Goal: Task Accomplishment & Management: Use online tool/utility

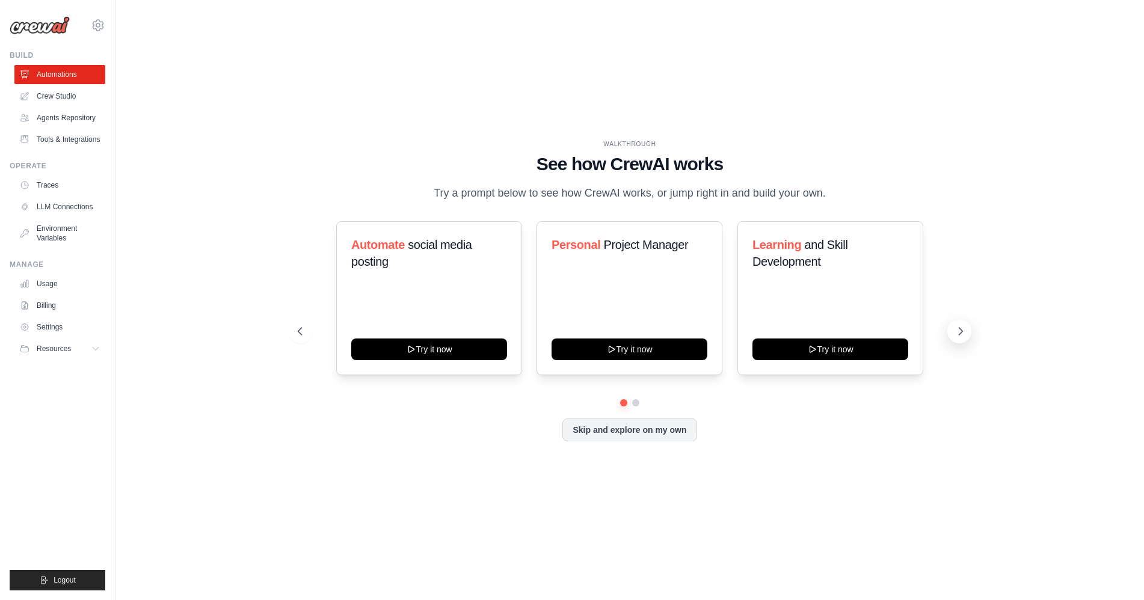
click at [962, 331] on icon at bounding box center [961, 331] width 4 height 7
click at [960, 333] on icon at bounding box center [960, 331] width 12 height 12
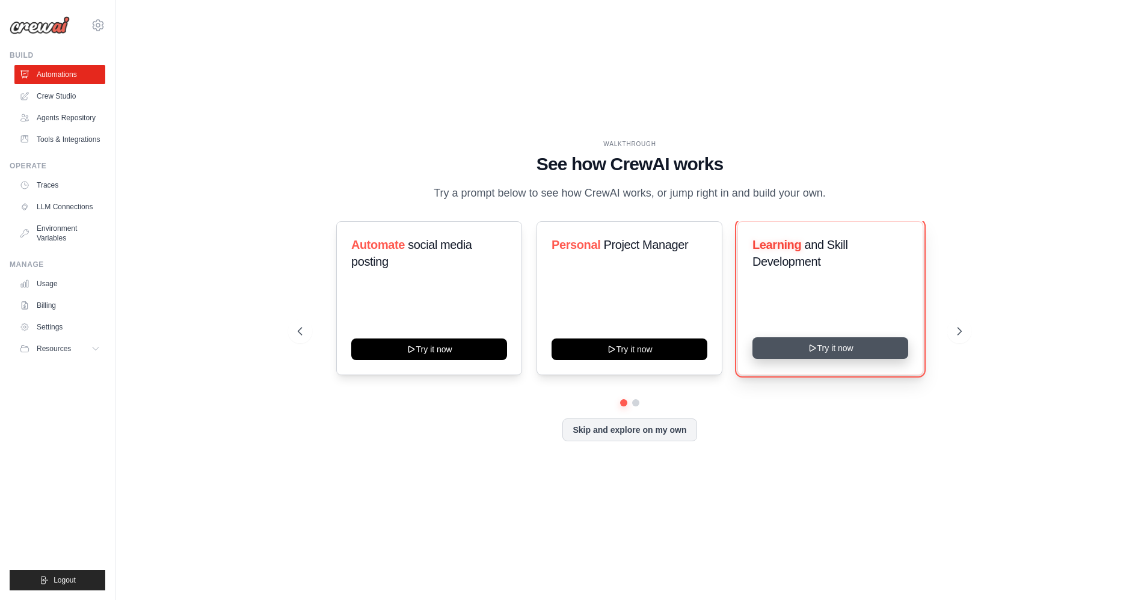
click at [836, 343] on button "Try it now" at bounding box center [830, 348] width 156 height 22
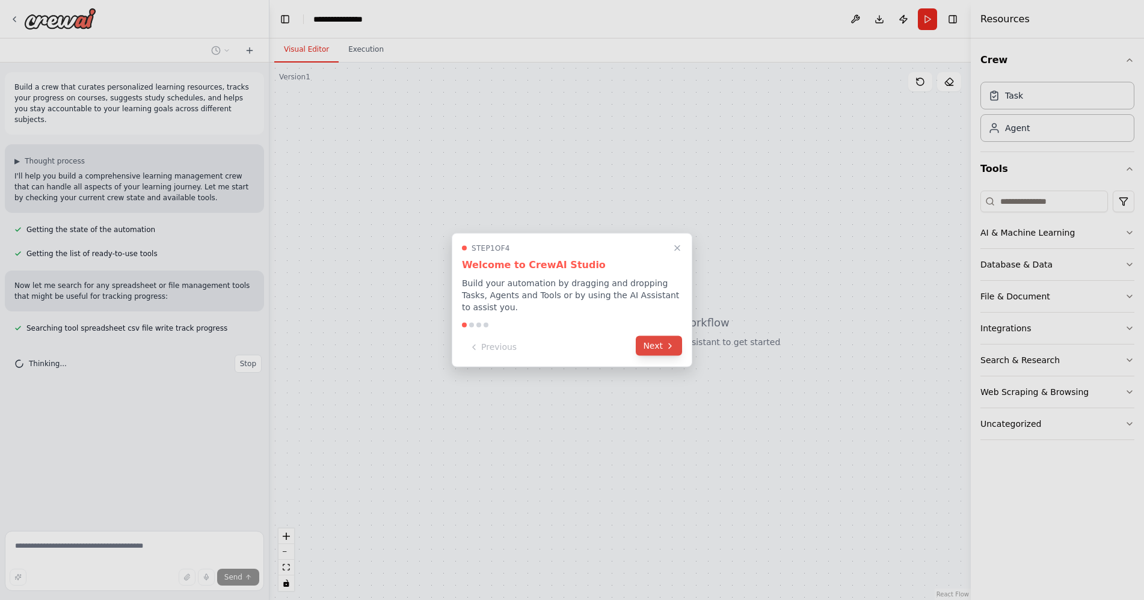
click at [659, 341] on button "Next" at bounding box center [659, 346] width 46 height 20
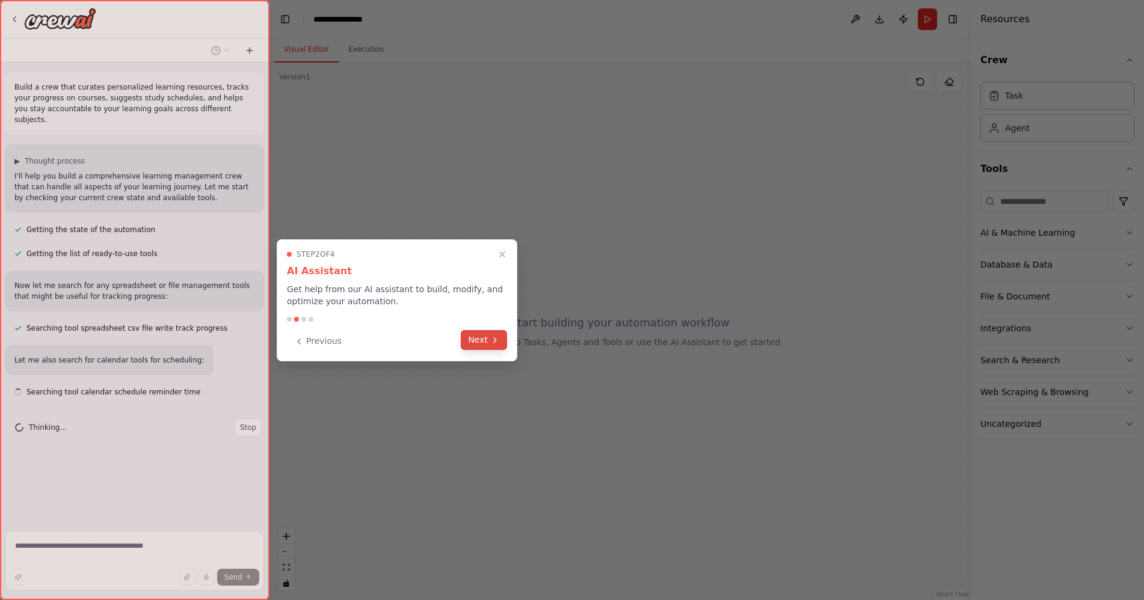
click at [490, 345] on button "Next" at bounding box center [484, 340] width 46 height 20
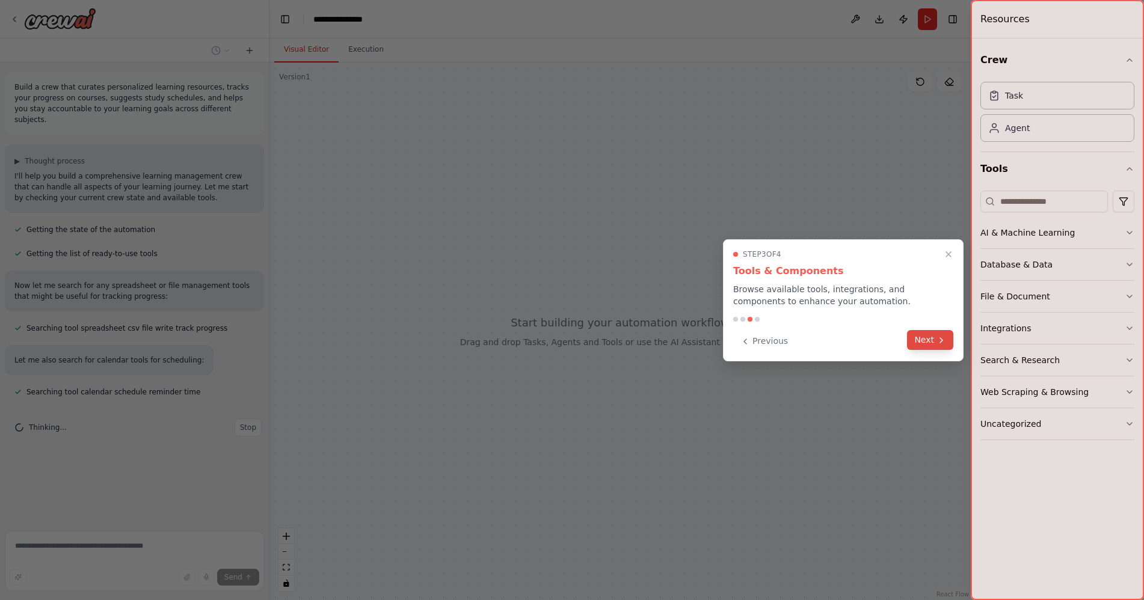
click at [912, 334] on button "Next" at bounding box center [930, 340] width 46 height 20
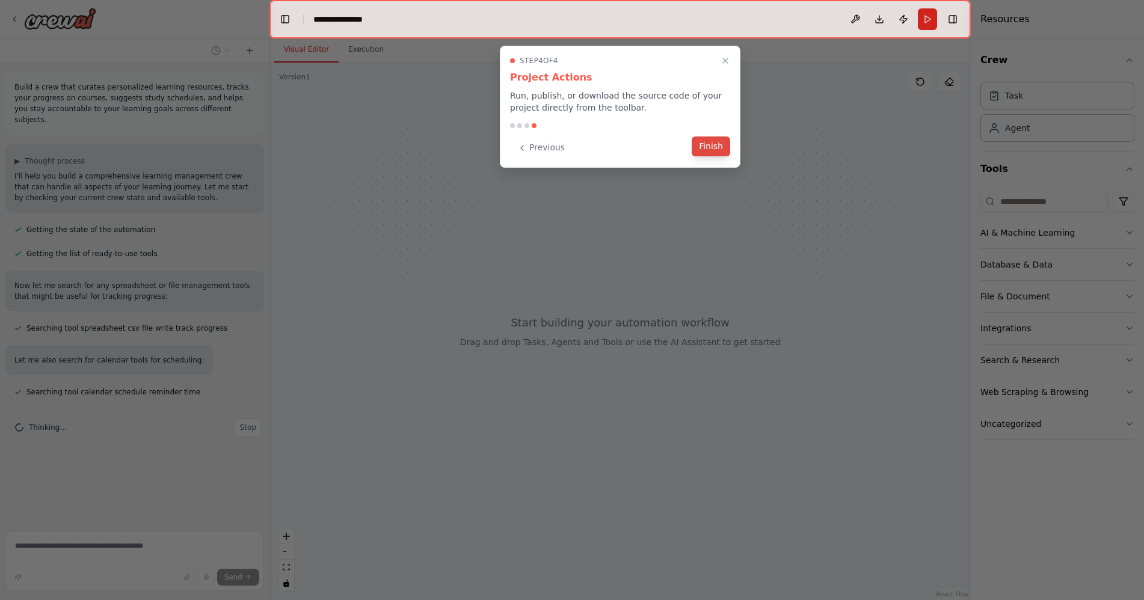
click at [715, 150] on button "Finish" at bounding box center [711, 147] width 38 height 20
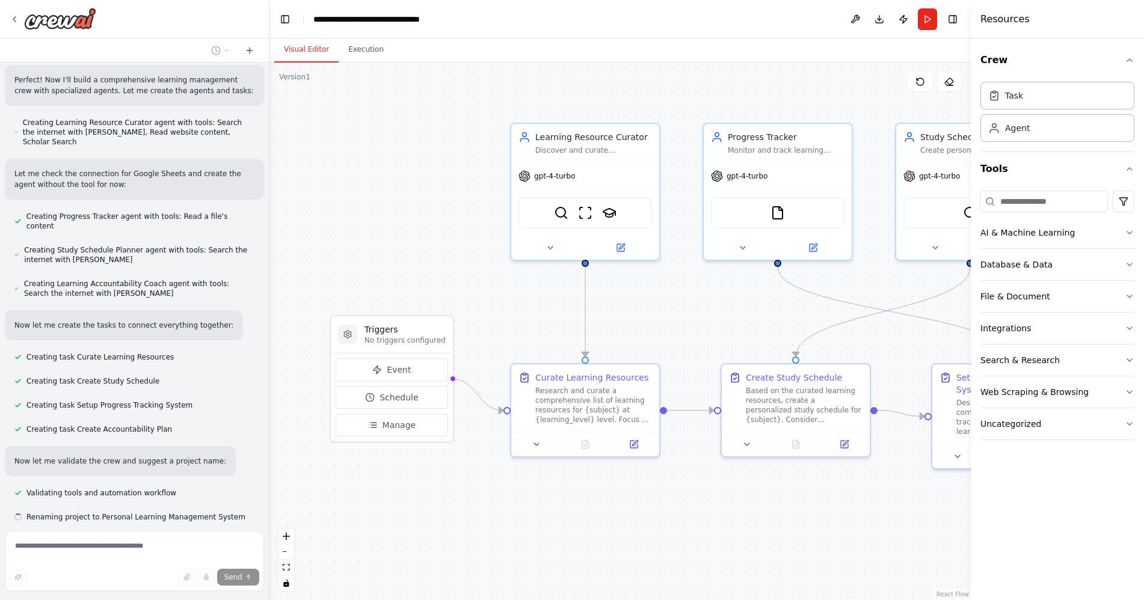
scroll to position [368, 0]
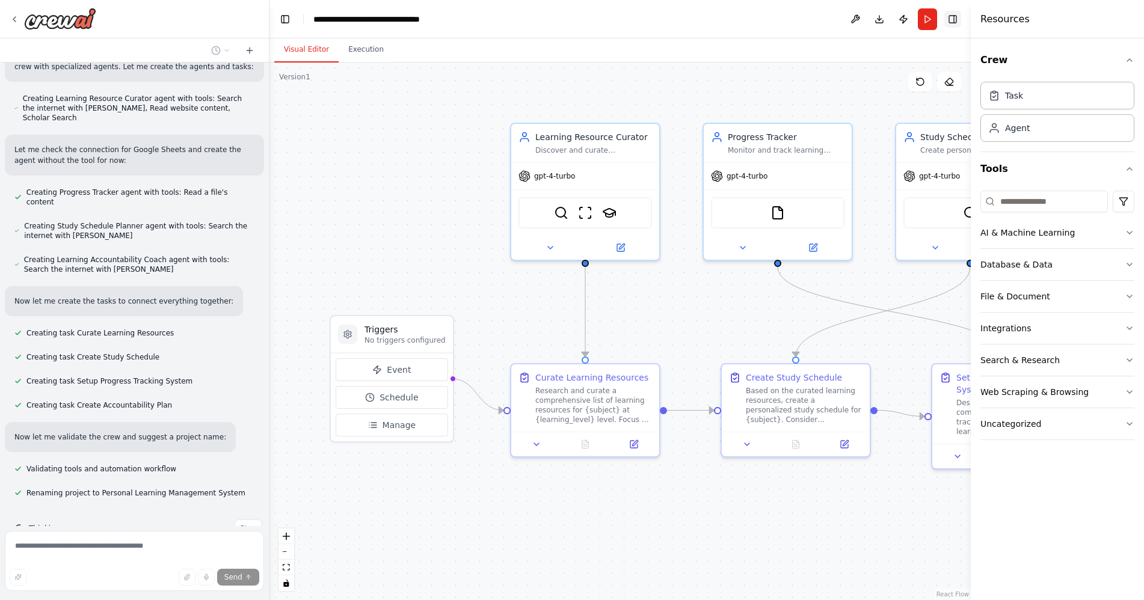
click at [952, 21] on button "Toggle Right Sidebar" at bounding box center [952, 19] width 17 height 17
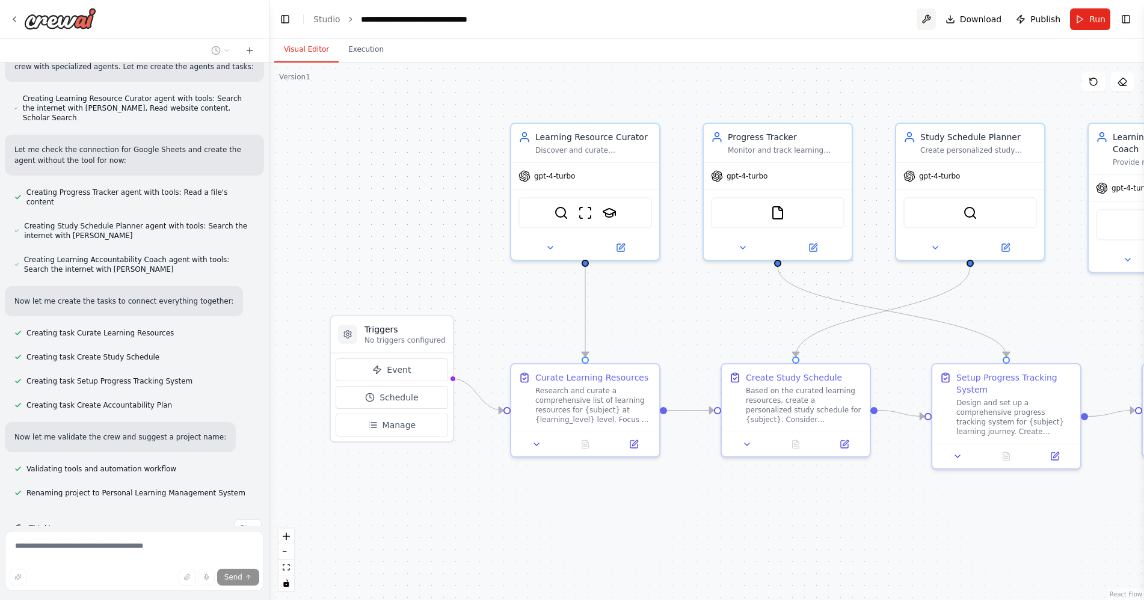
click at [936, 17] on button at bounding box center [926, 19] width 19 height 22
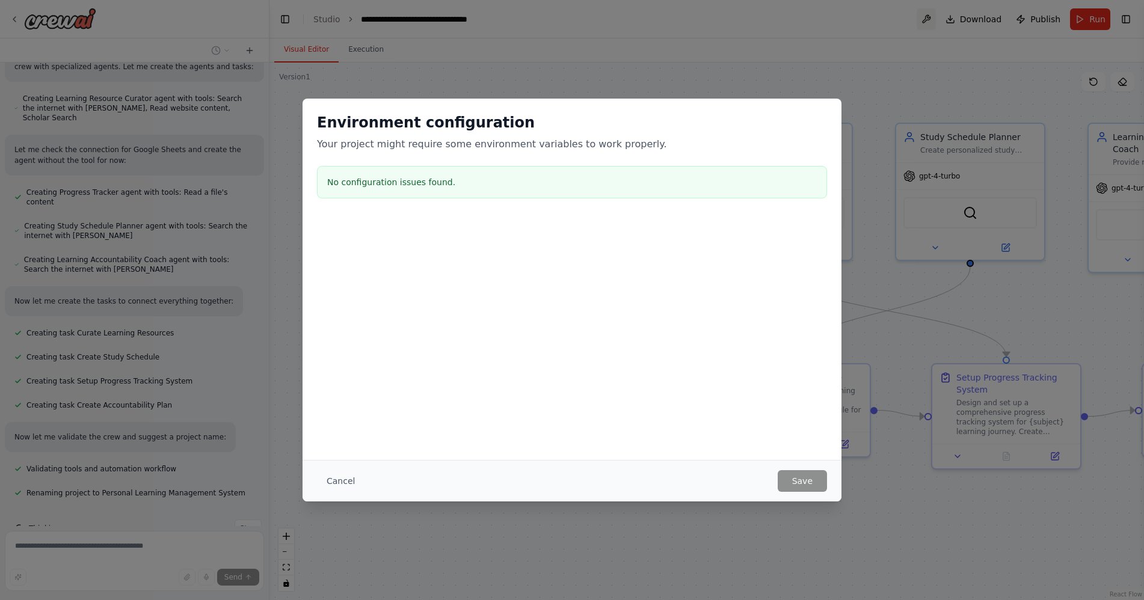
scroll to position [397, 0]
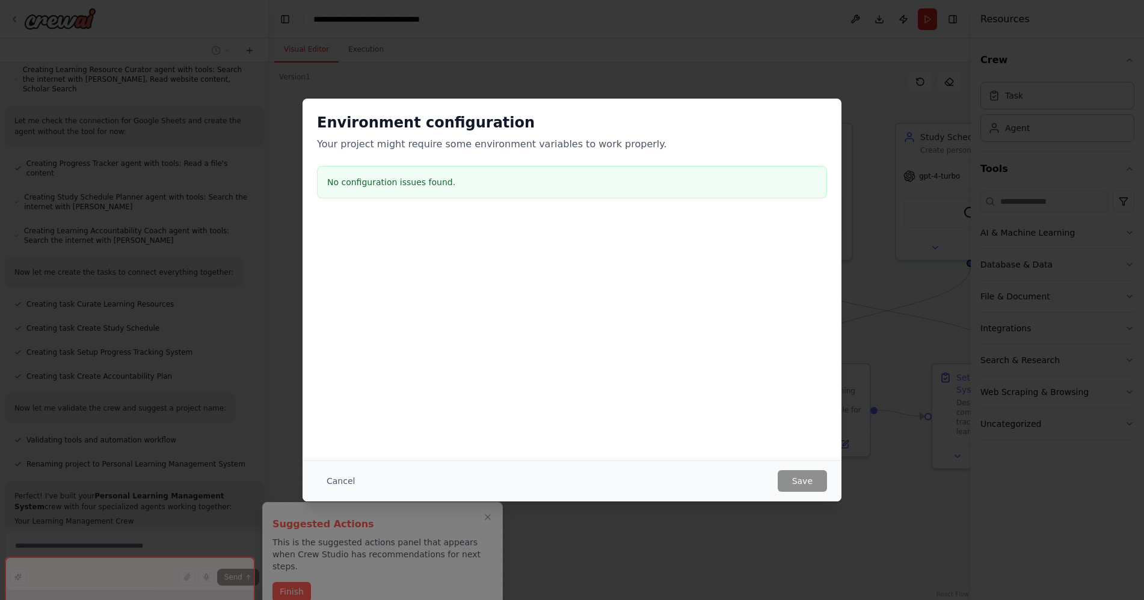
click at [885, 62] on div "Environment configuration Your project might require some environment variables…" at bounding box center [572, 300] width 1144 height 600
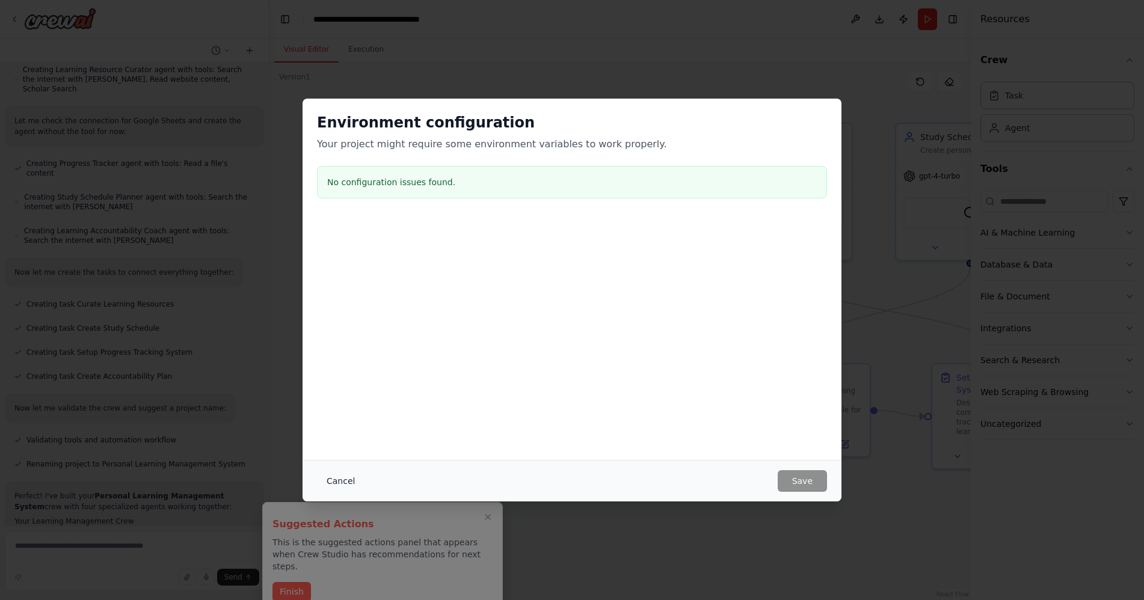
click at [356, 479] on button "Cancel" at bounding box center [341, 481] width 48 height 22
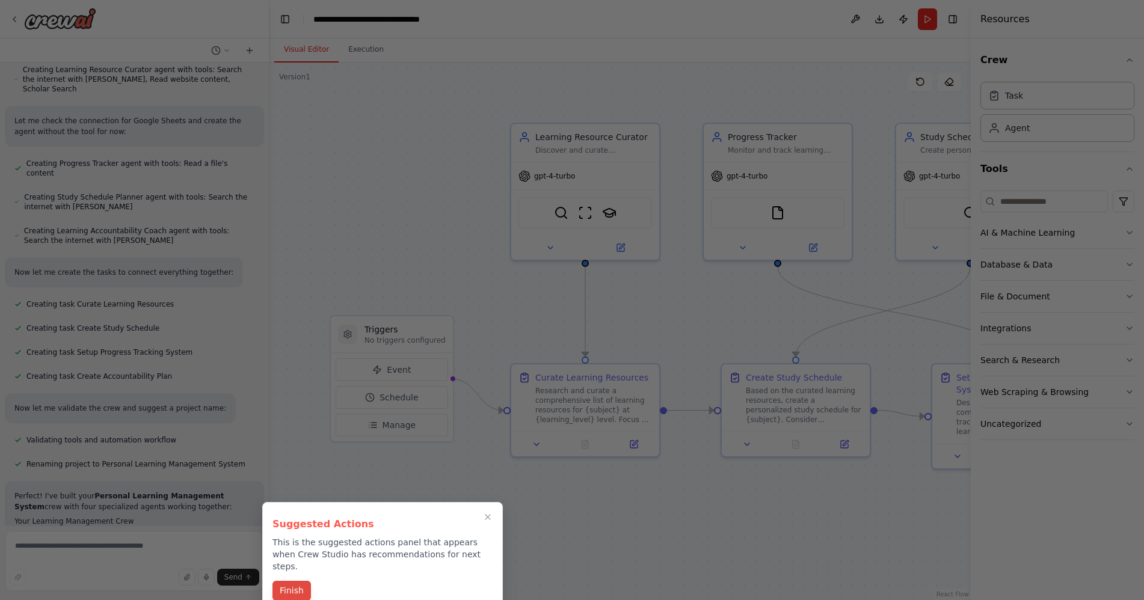
click at [283, 582] on button "Finish" at bounding box center [291, 591] width 38 height 20
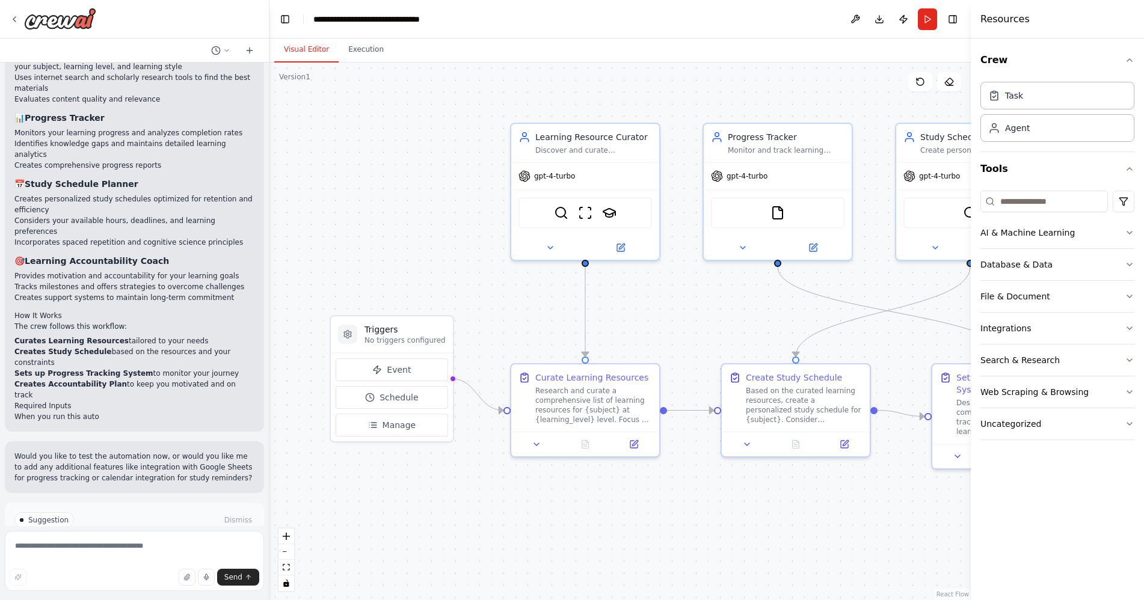
click at [155, 567] on span "Run Automation" at bounding box center [140, 572] width 58 height 10
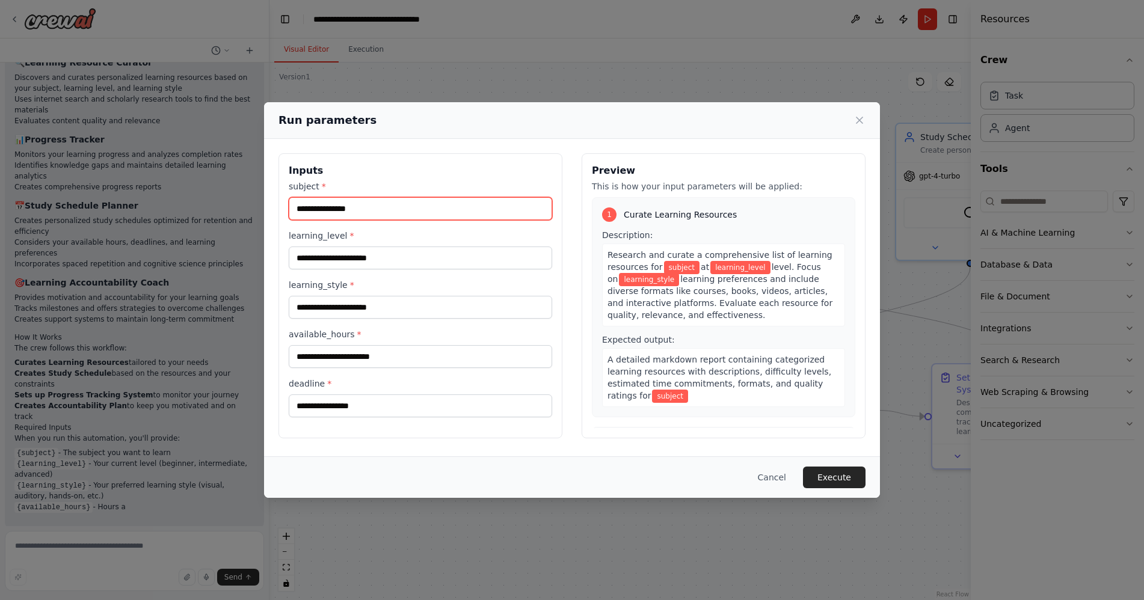
click at [363, 206] on input "subject *" at bounding box center [420, 208] width 263 height 23
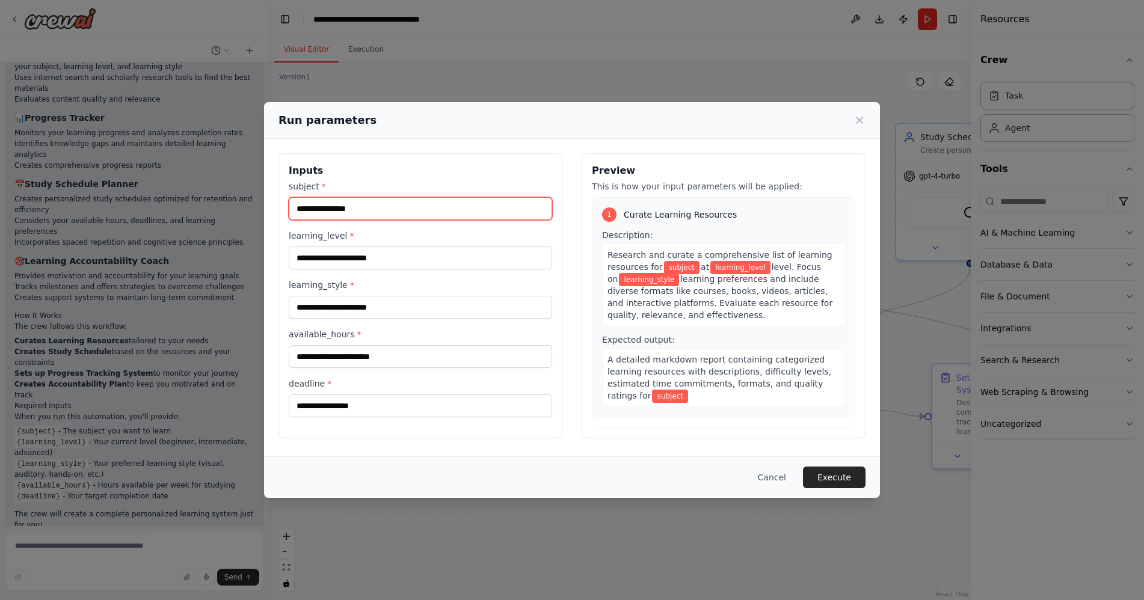
scroll to position [907, 0]
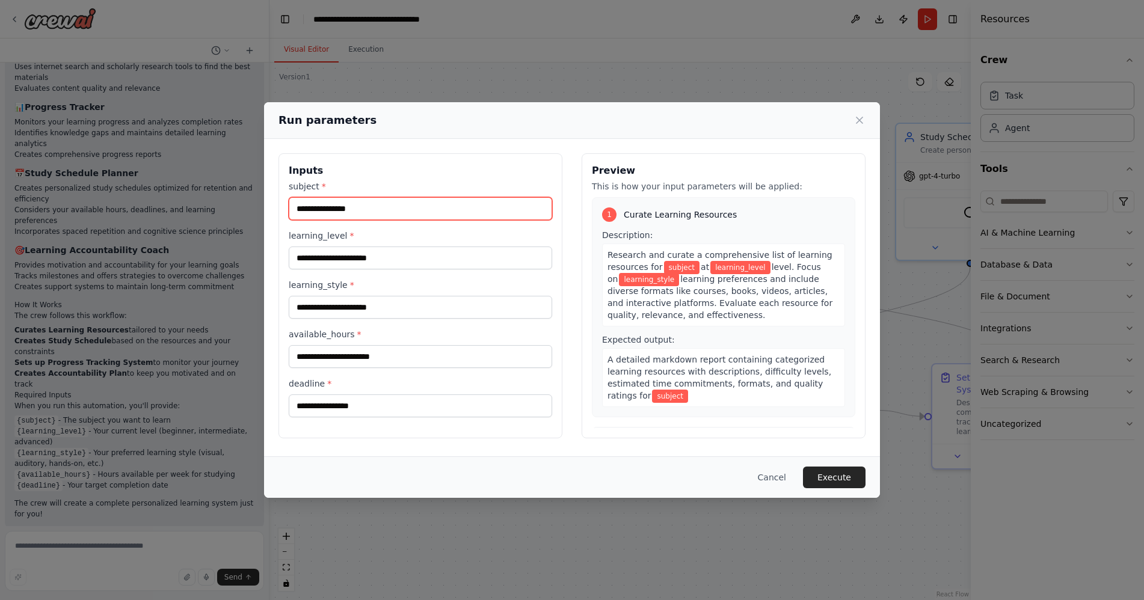
paste input "**********"
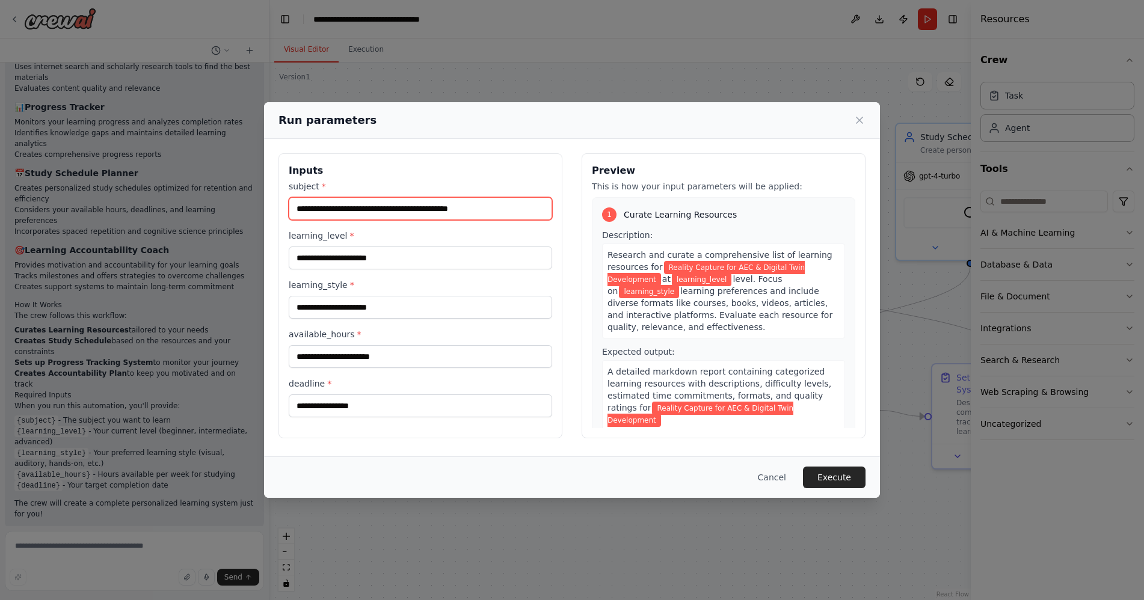
type input "**********"
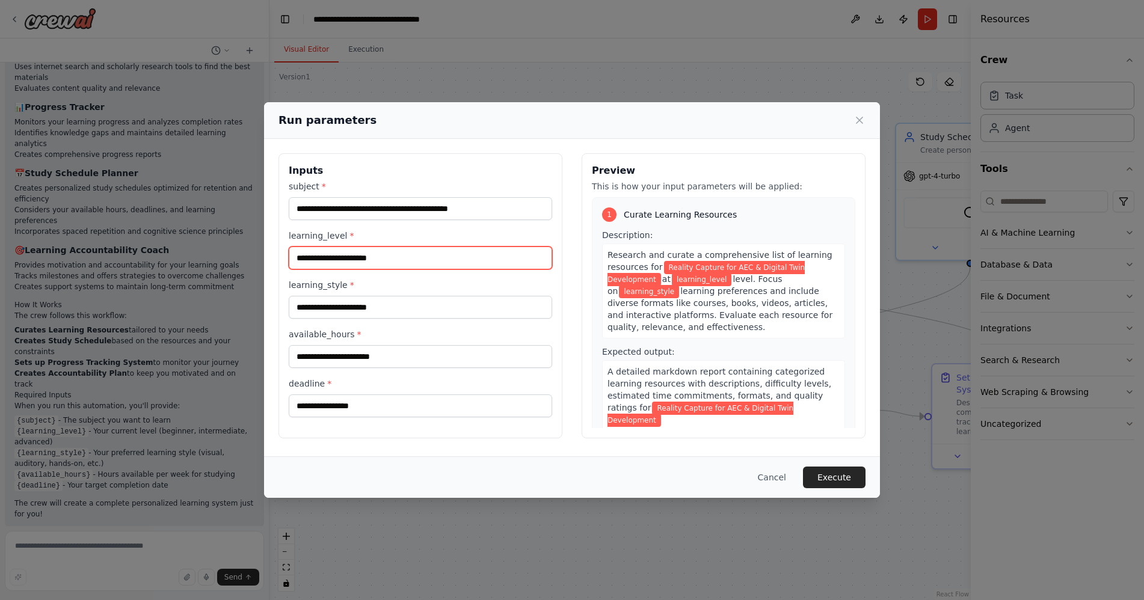
click at [371, 257] on input "learning_level *" at bounding box center [420, 258] width 263 height 23
type input "**********"
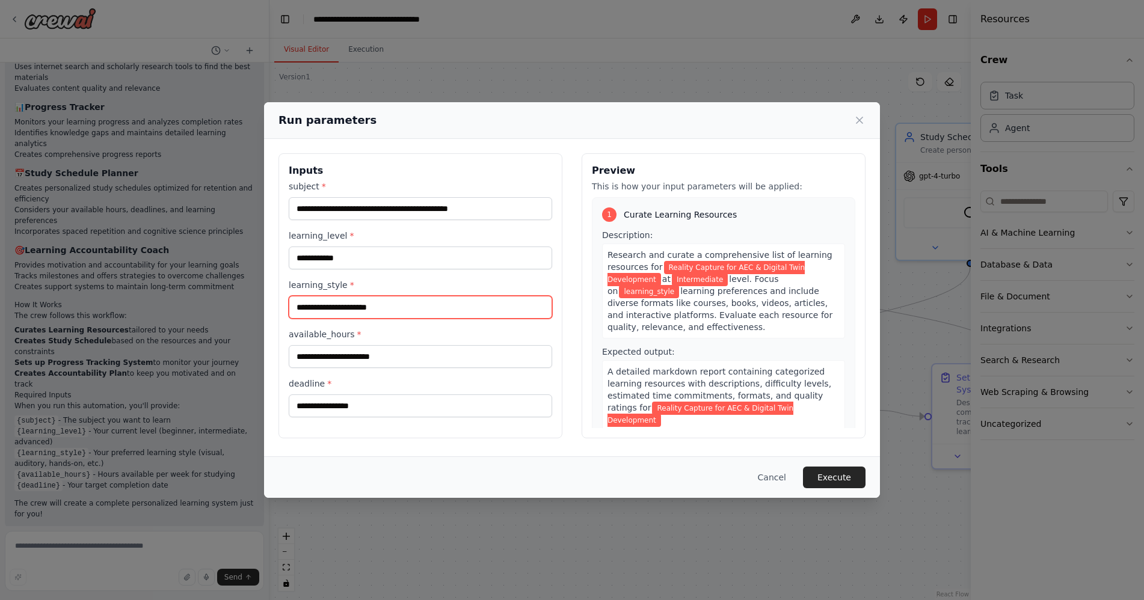
paste input "**********"
type input "**********"
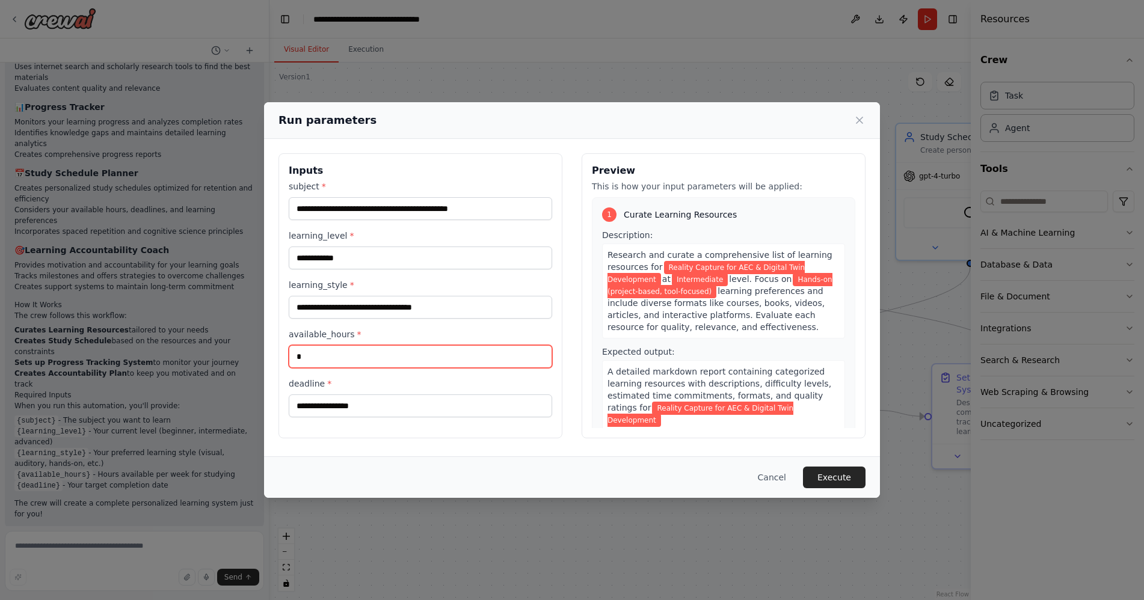
type input "*"
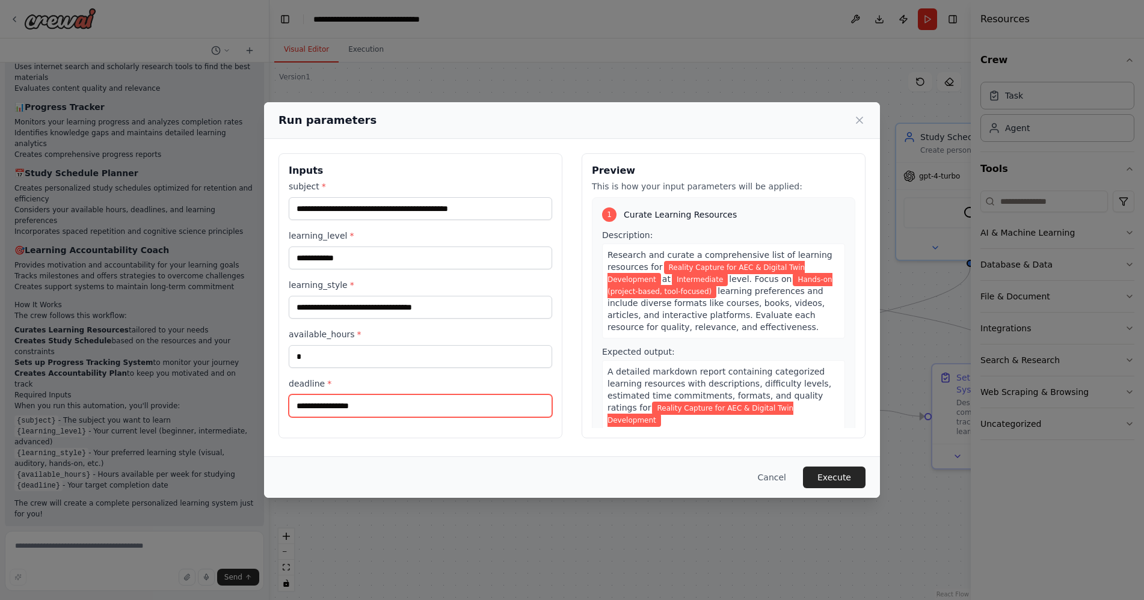
paste input "**********"
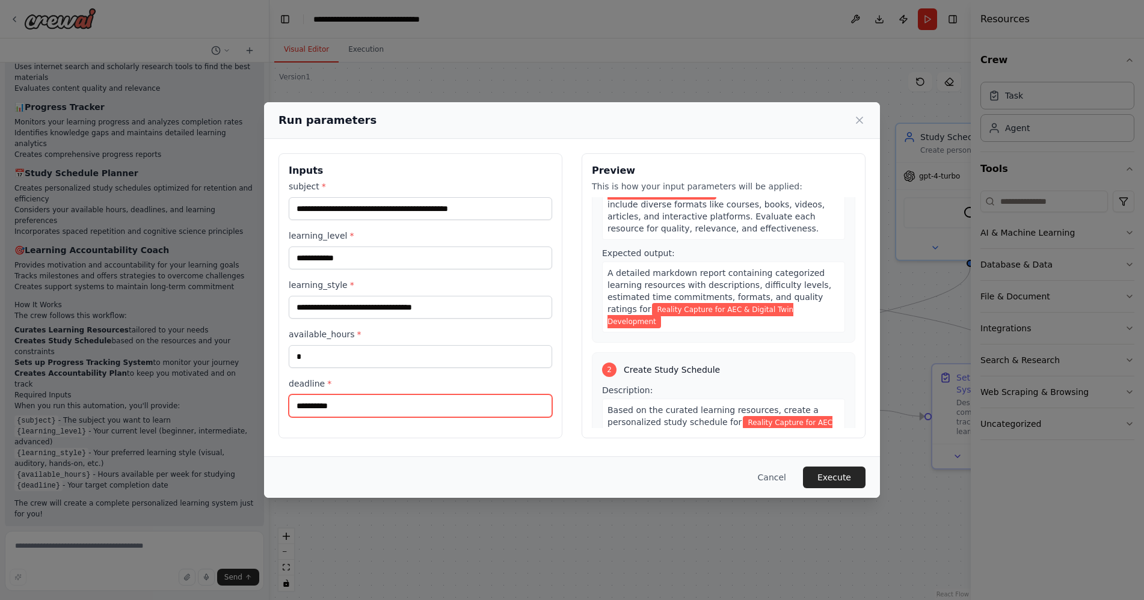
scroll to position [0, 0]
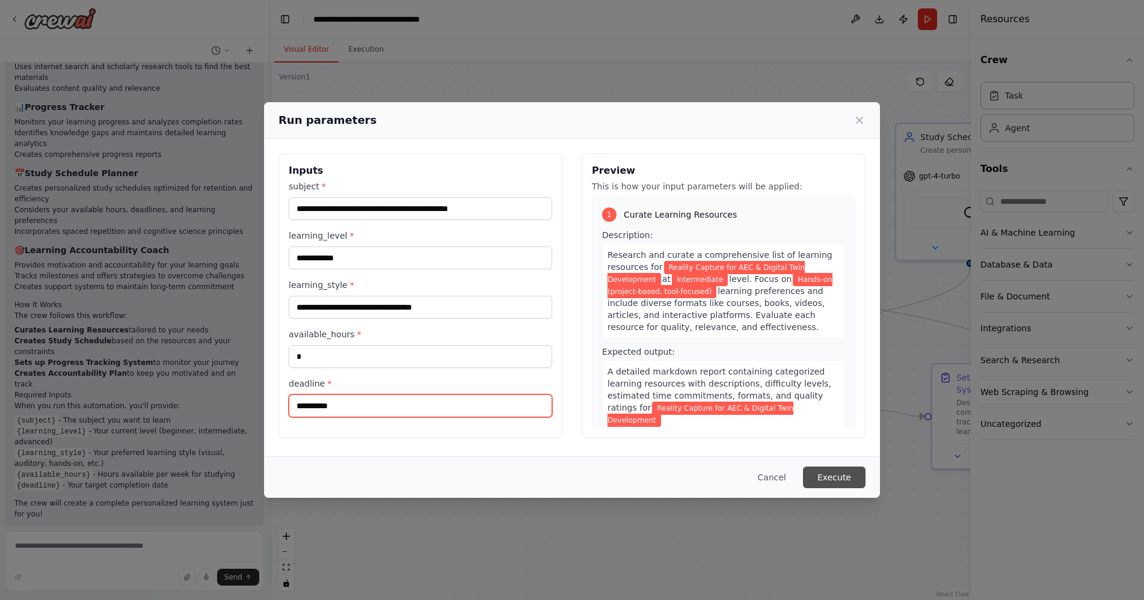
type input "**********"
click at [824, 479] on button "Execute" at bounding box center [834, 478] width 63 height 22
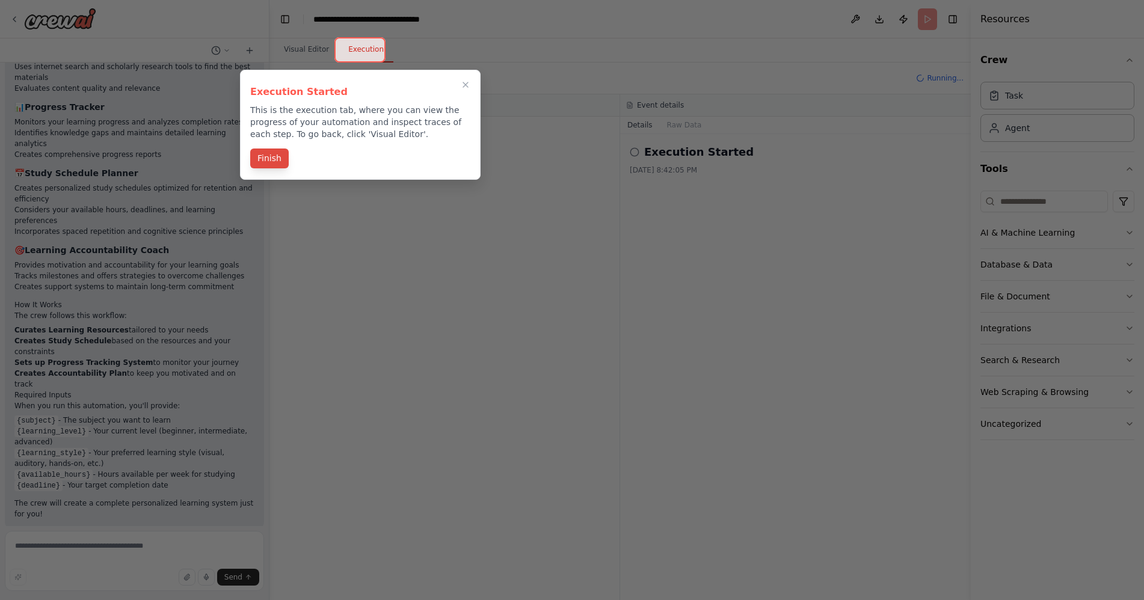
click at [264, 161] on button "Finish" at bounding box center [269, 159] width 38 height 20
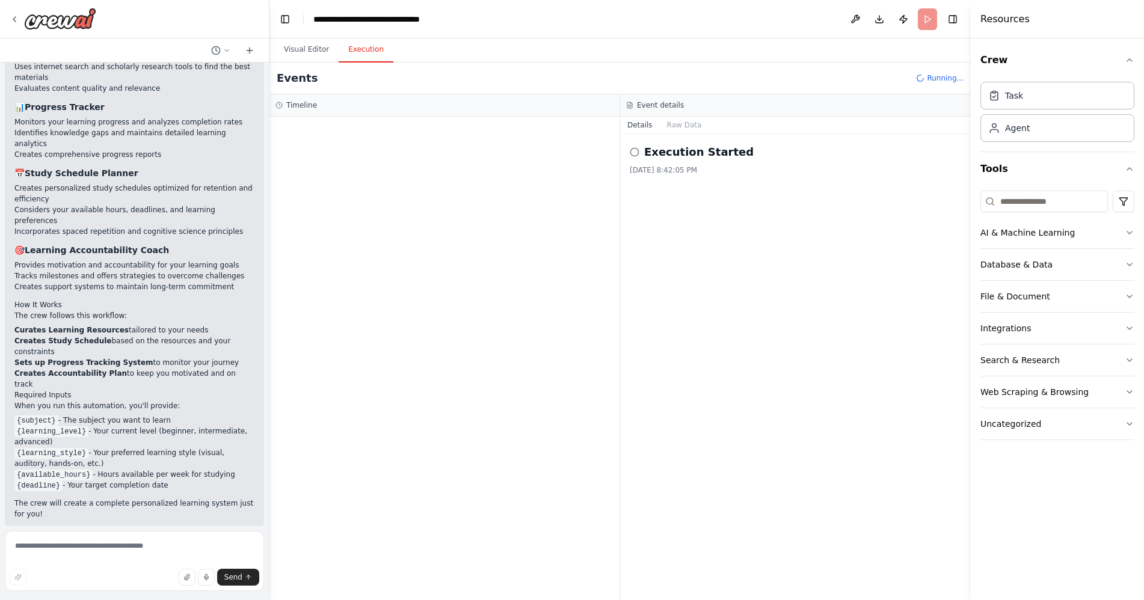
click at [355, 51] on button "Execution" at bounding box center [366, 49] width 55 height 25
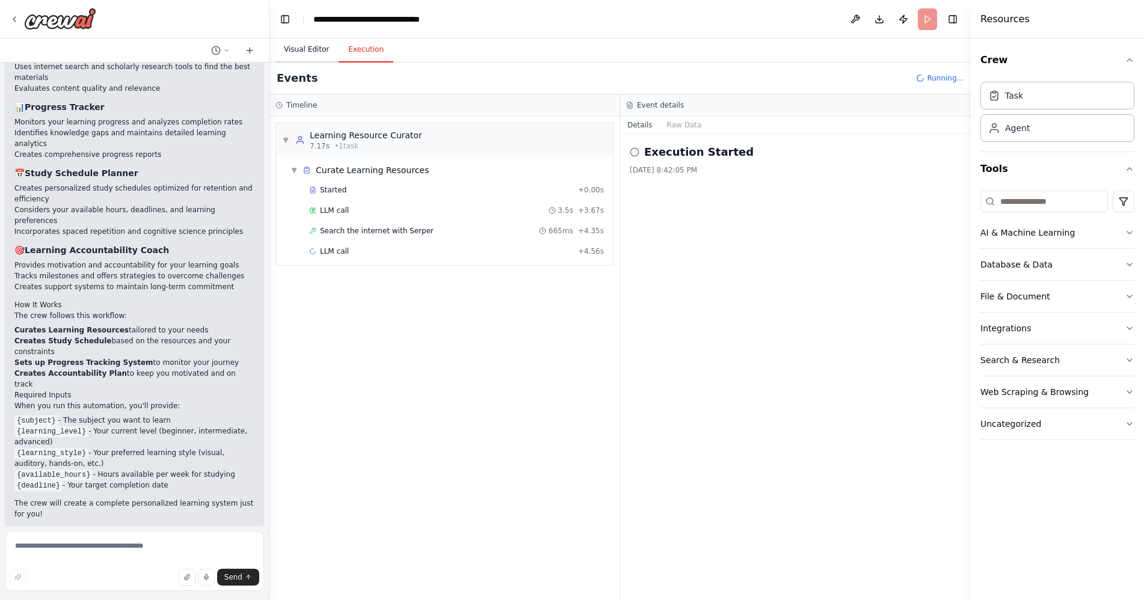
click at [309, 44] on button "Visual Editor" at bounding box center [306, 49] width 64 height 25
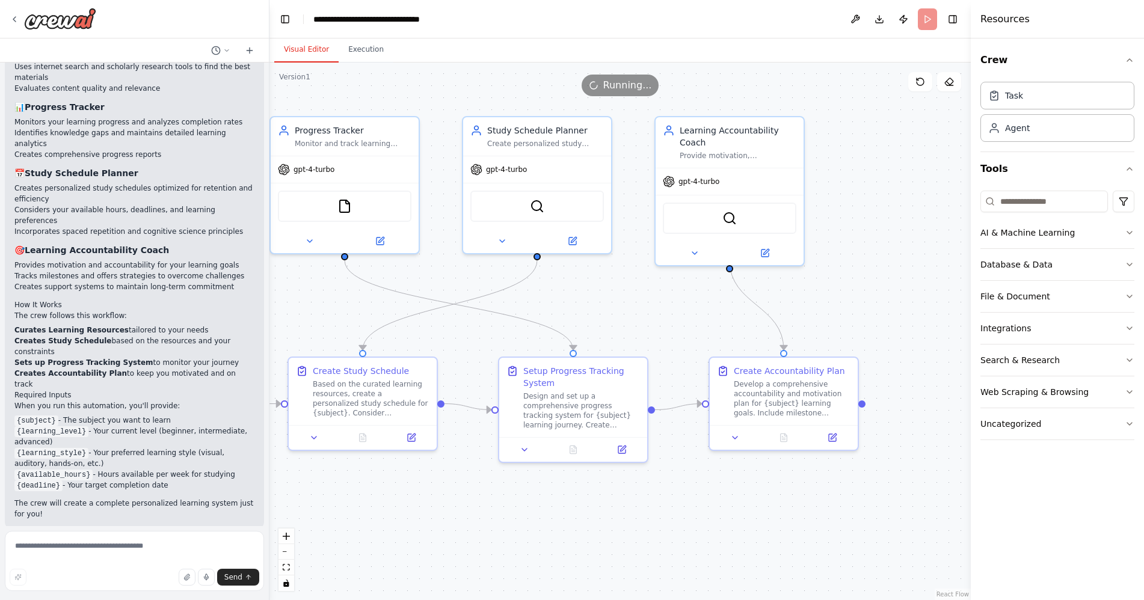
drag, startPoint x: 714, startPoint y: 315, endPoint x: 281, endPoint y: 309, distance: 433.1
click at [281, 309] on div ".deletable-edge-delete-btn { width: 20px; height: 20px; border: 0px solid #ffff…" at bounding box center [619, 332] width 701 height 538
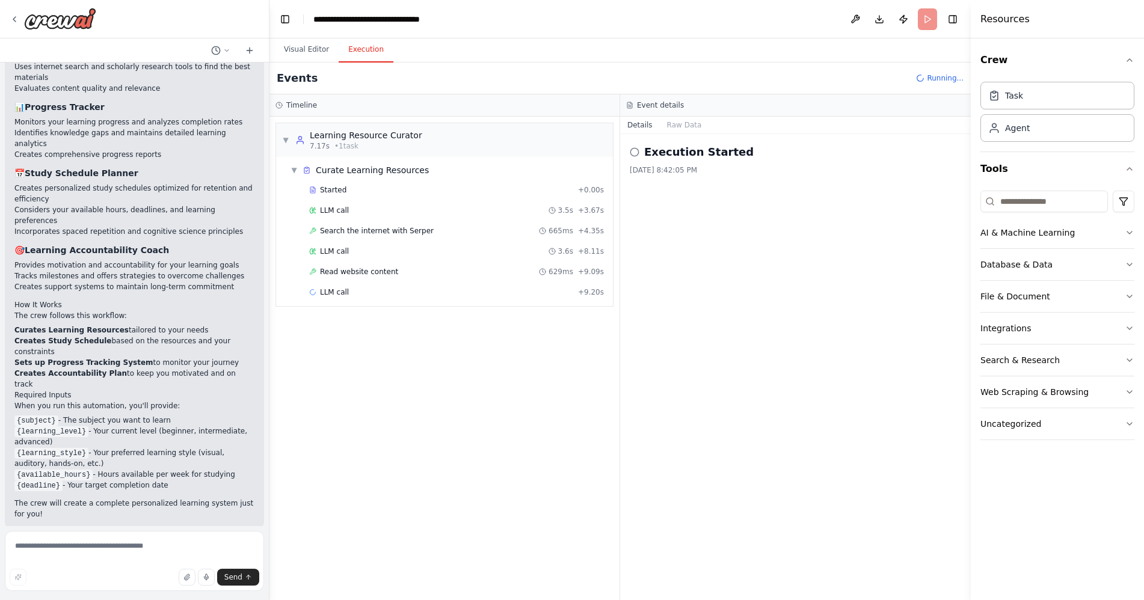
click at [358, 50] on button "Execution" at bounding box center [366, 49] width 55 height 25
click at [698, 126] on button "Raw Data" at bounding box center [684, 125] width 49 height 17
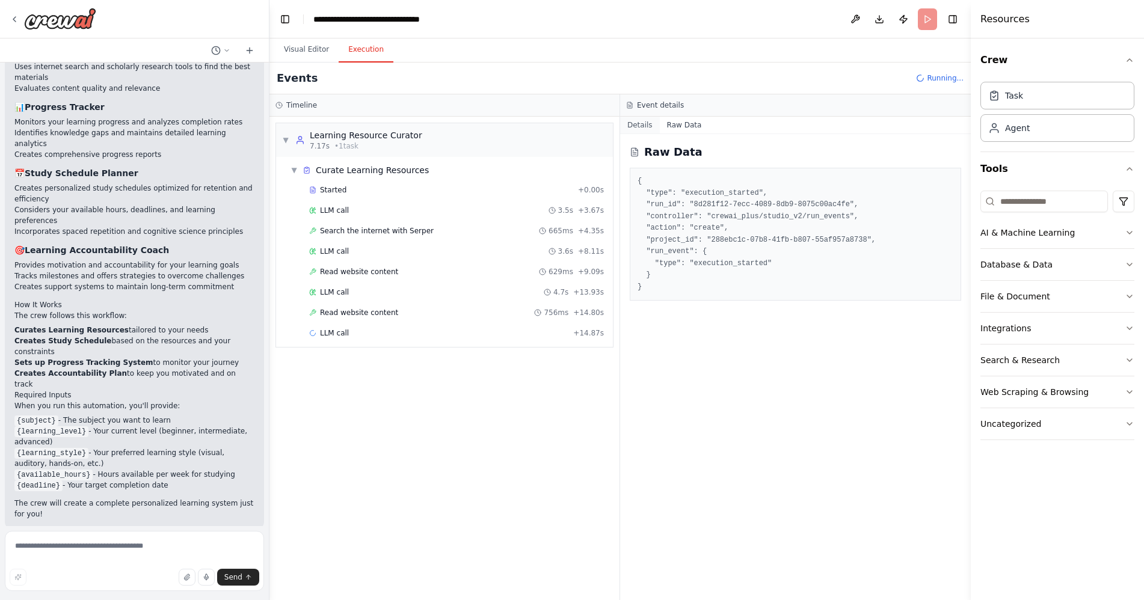
click at [648, 125] on button "Details" at bounding box center [640, 125] width 40 height 17
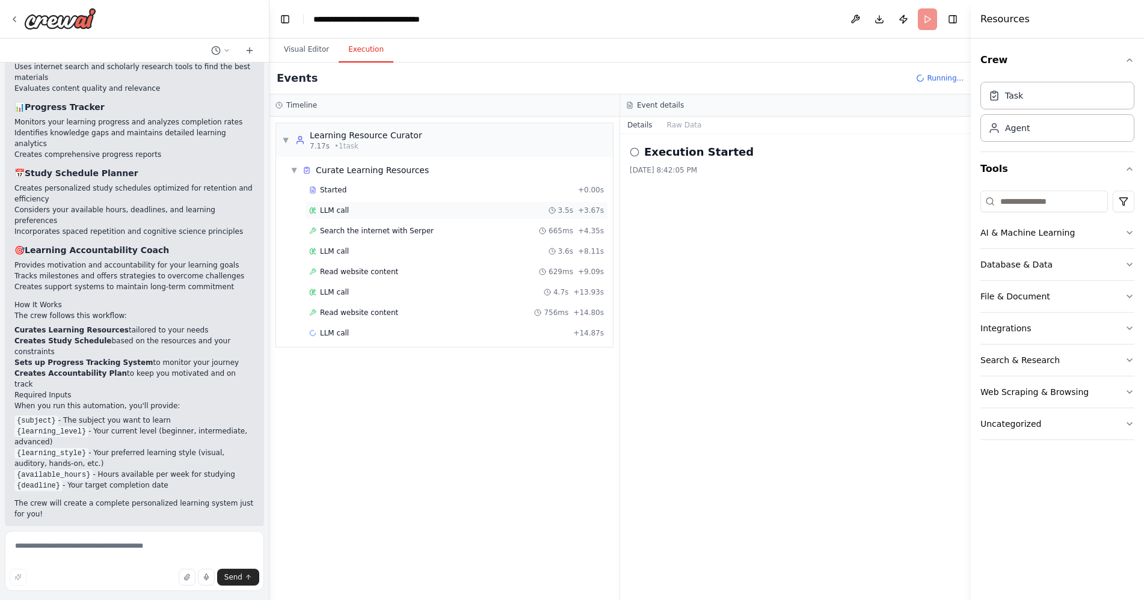
click at [359, 213] on div "LLM call 3.5s + 3.67s" at bounding box center [456, 211] width 295 height 10
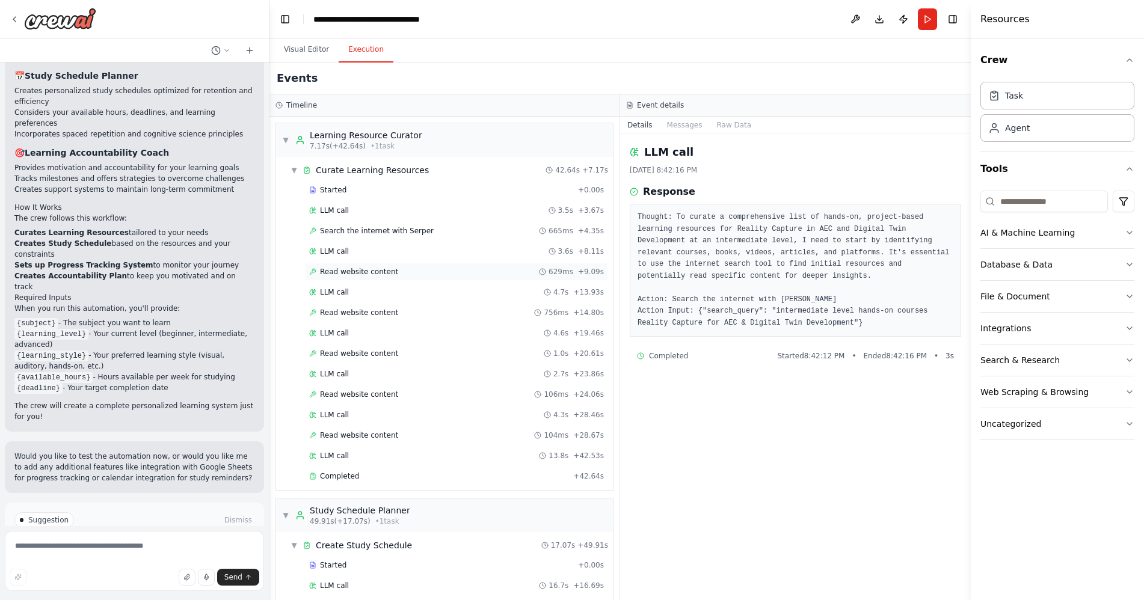
click at [349, 274] on span "Read website content" at bounding box center [359, 272] width 78 height 10
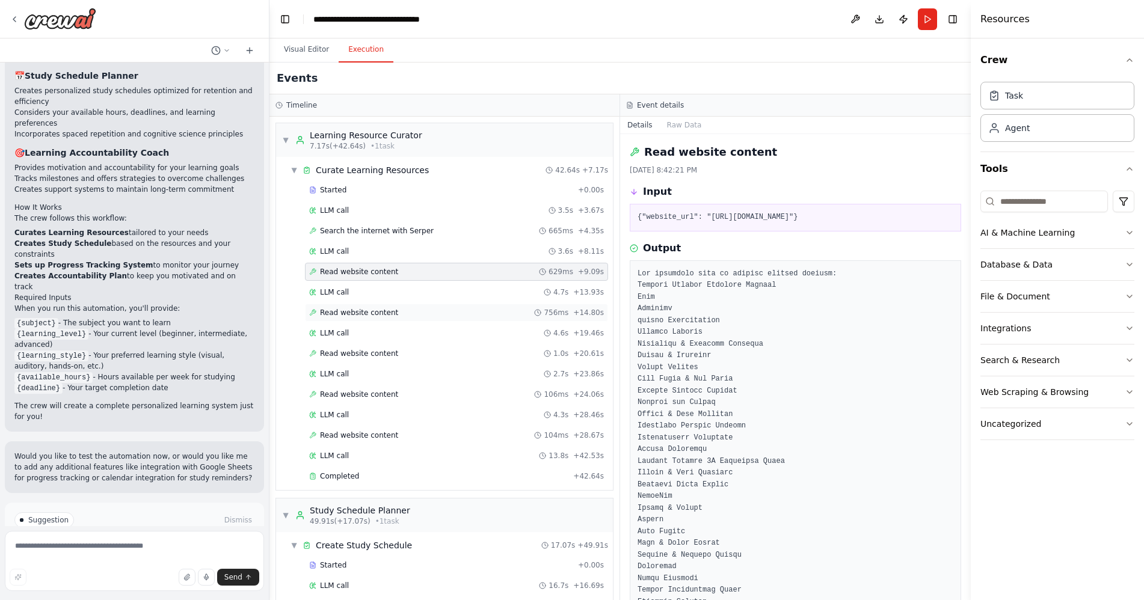
click at [361, 309] on span "Read website content" at bounding box center [359, 313] width 78 height 10
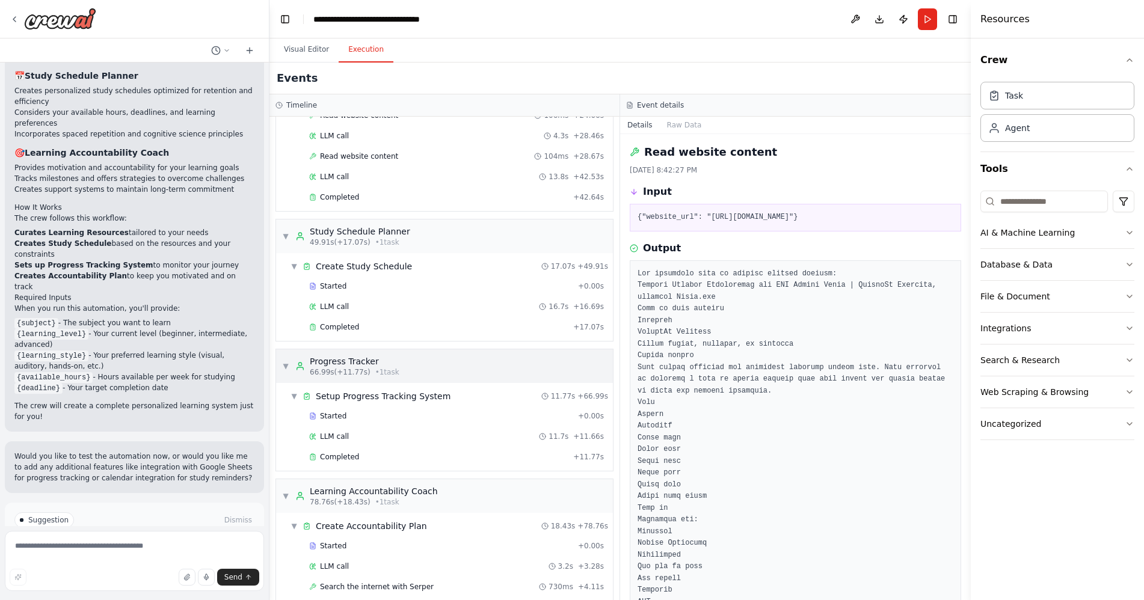
scroll to position [301, 0]
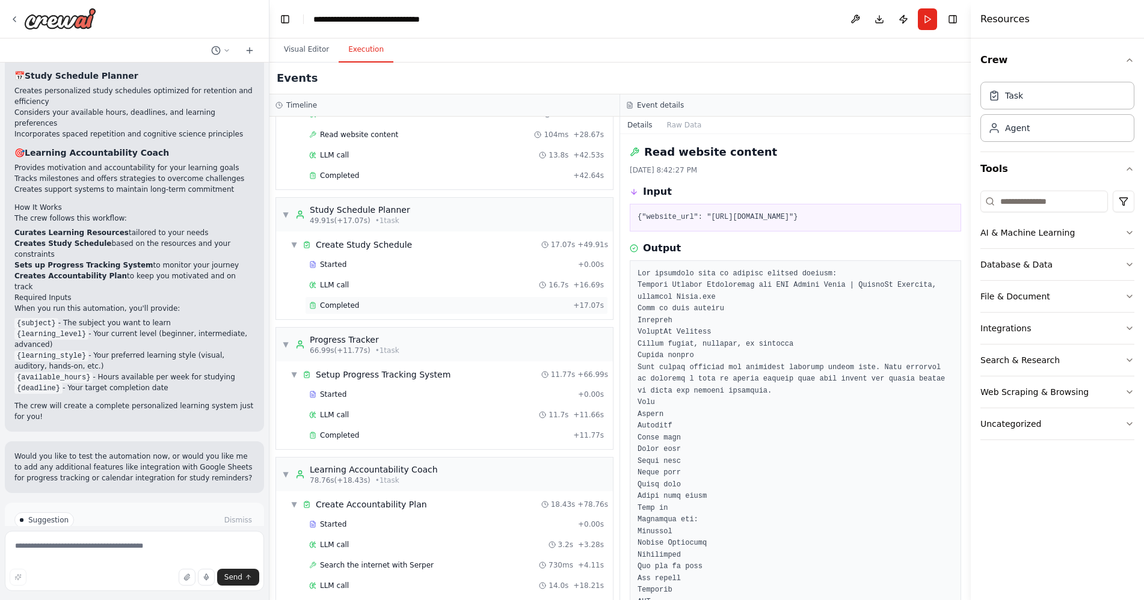
click at [411, 303] on div "Completed" at bounding box center [438, 306] width 259 height 10
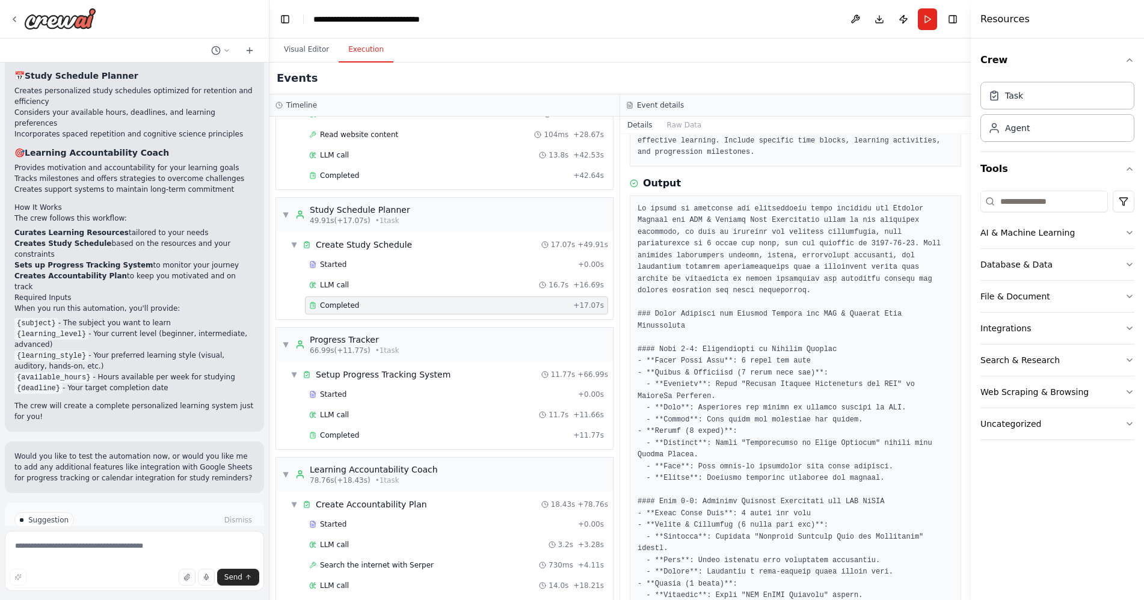
scroll to position [120, 0]
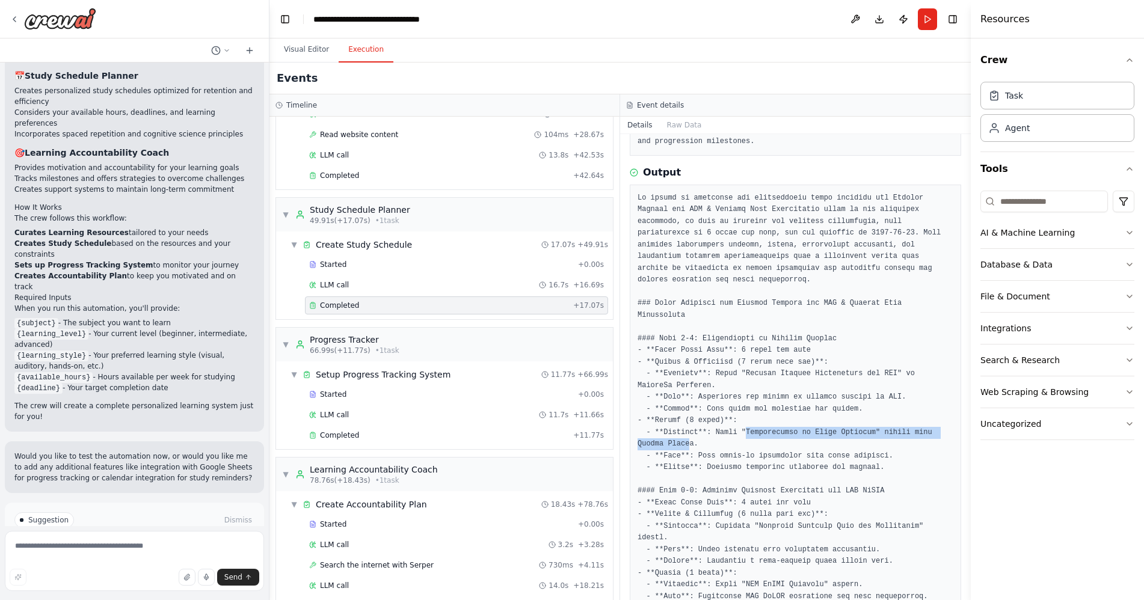
drag, startPoint x: 659, startPoint y: 421, endPoint x: 739, endPoint y: 408, distance: 80.5
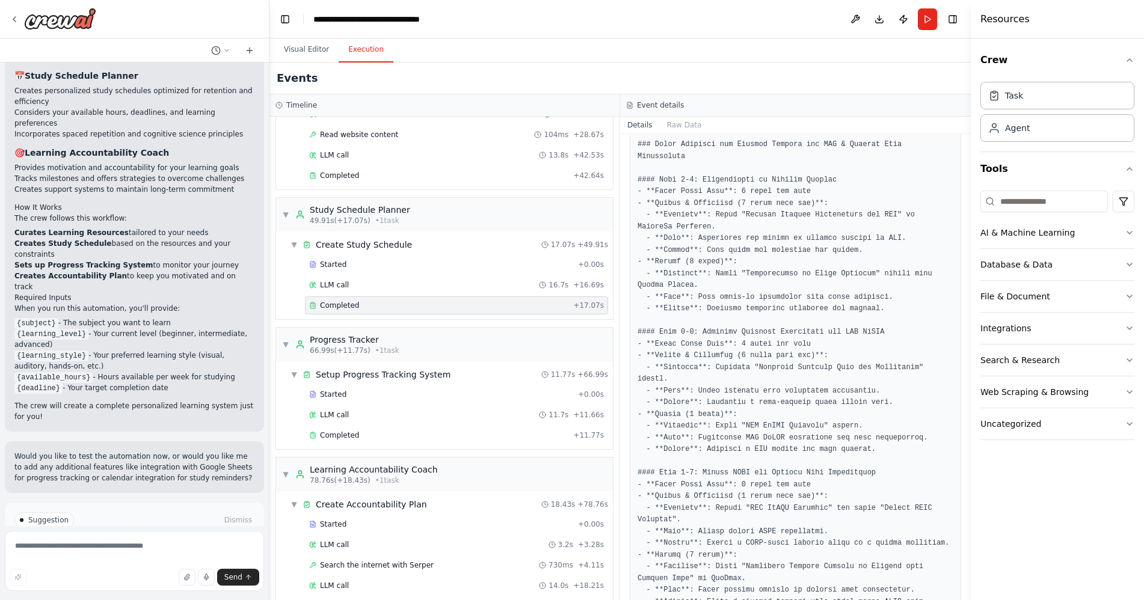
scroll to position [301, 0]
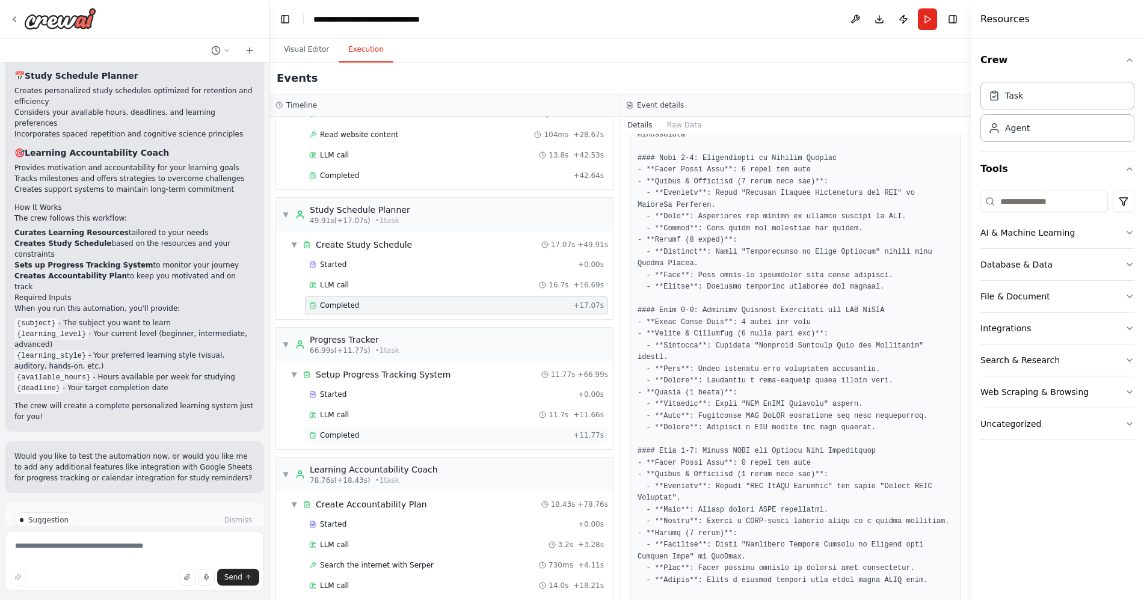
click at [345, 439] on span "Completed" at bounding box center [339, 436] width 39 height 10
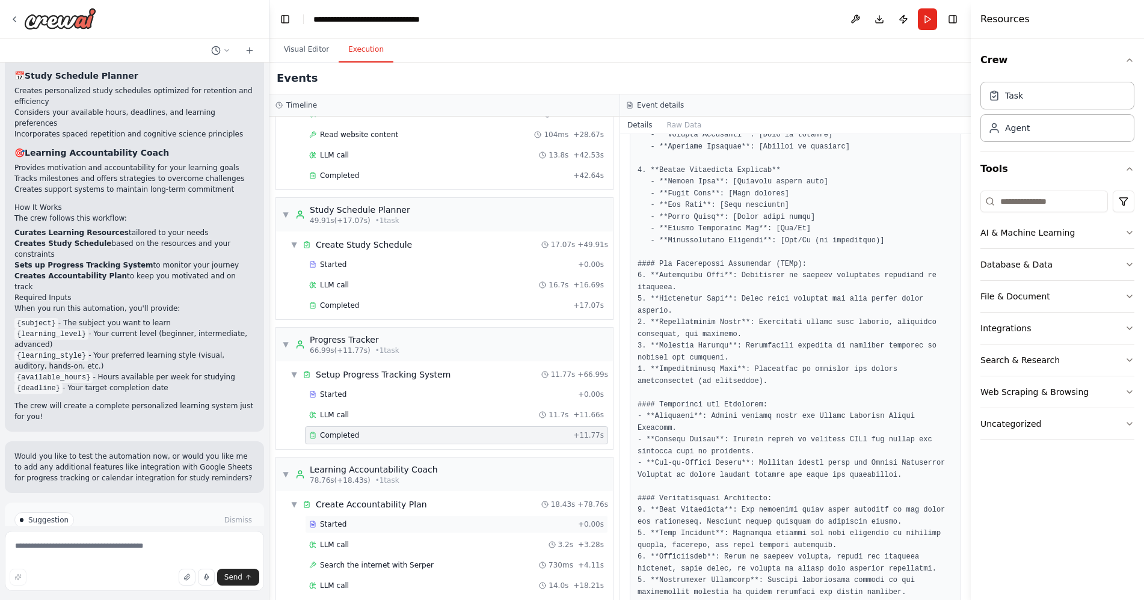
scroll to position [334, 0]
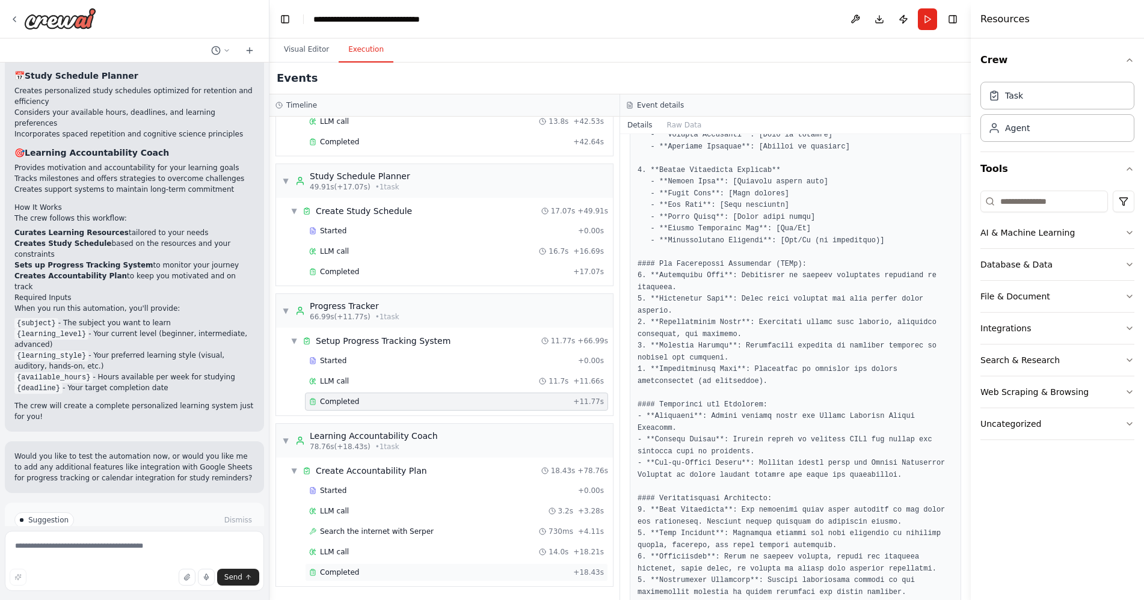
click at [363, 576] on div "Completed" at bounding box center [438, 573] width 259 height 10
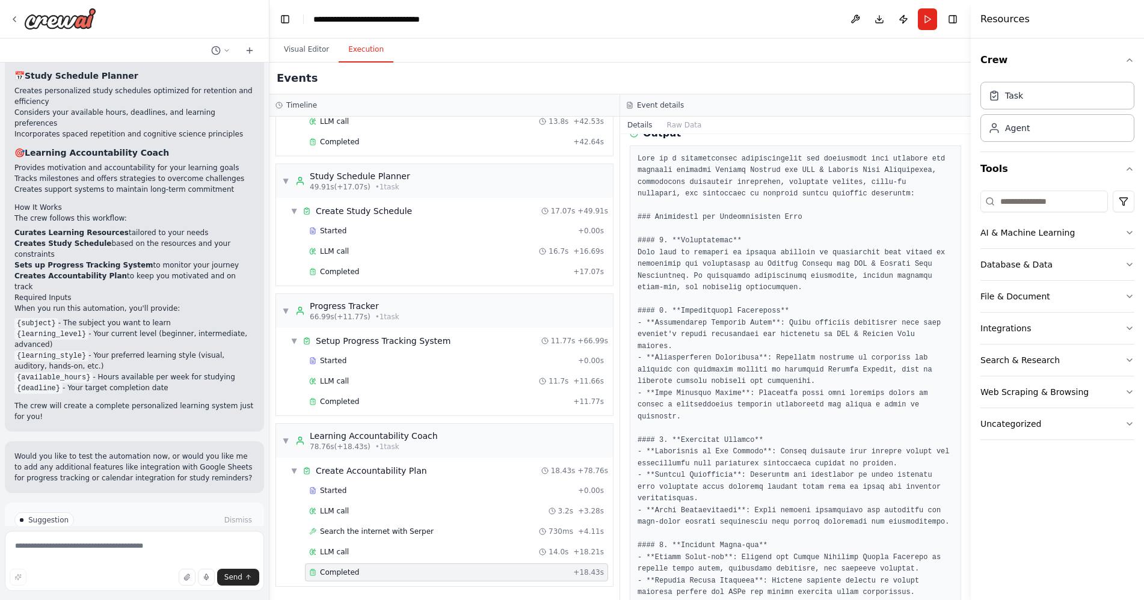
scroll to position [0, 0]
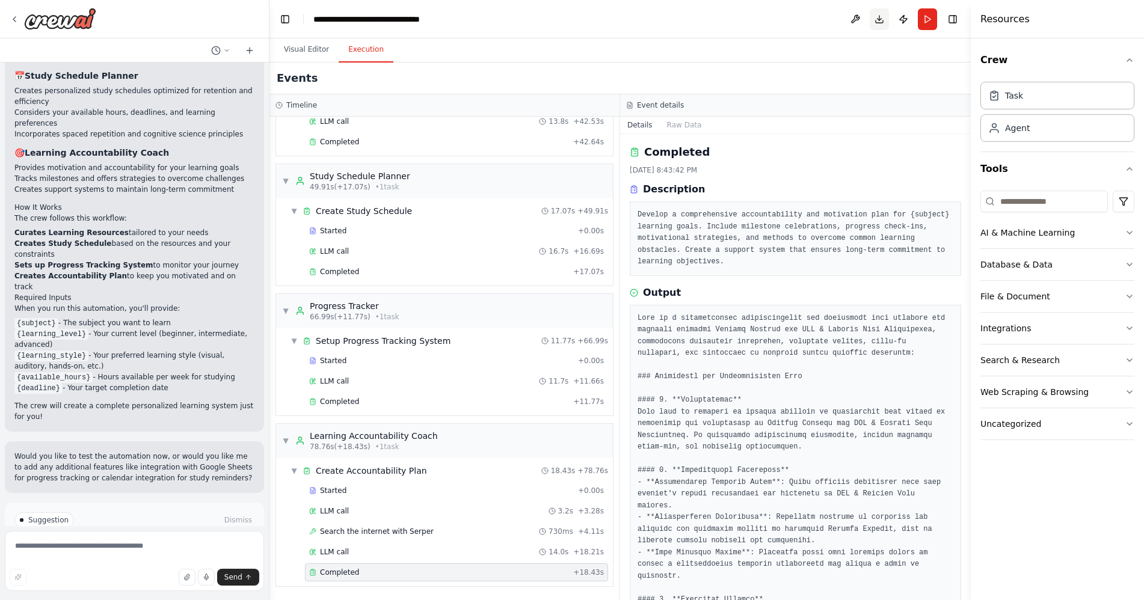
click at [880, 20] on button "Download" at bounding box center [879, 19] width 19 height 22
click at [15, 16] on icon at bounding box center [15, 19] width 10 height 10
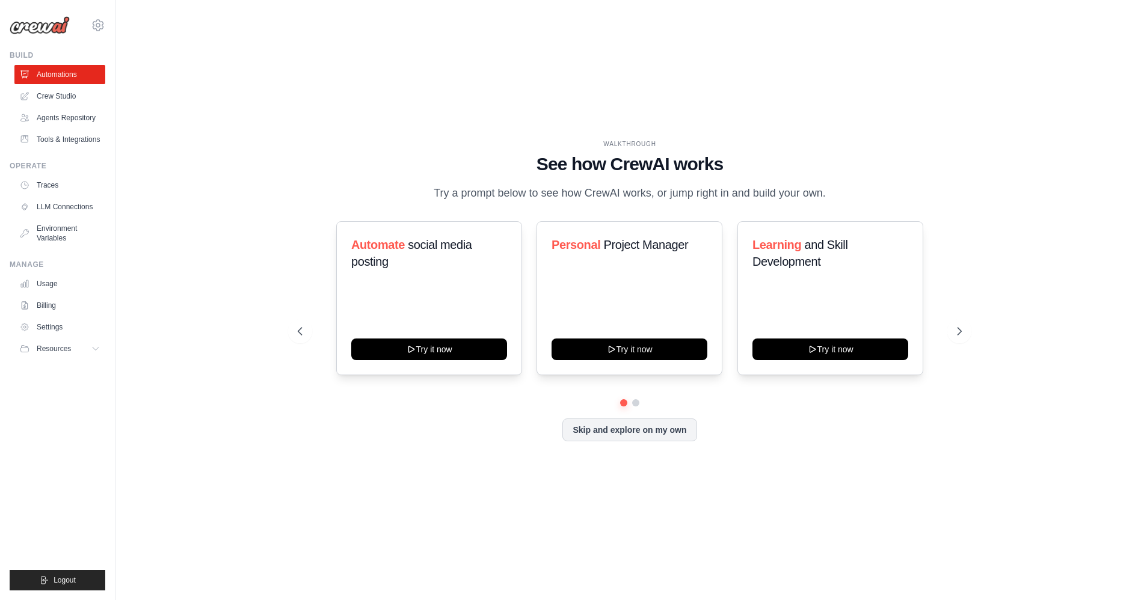
click at [14, 23] on img at bounding box center [40, 25] width 60 height 18
click at [43, 322] on link "Settings" at bounding box center [61, 327] width 91 height 19
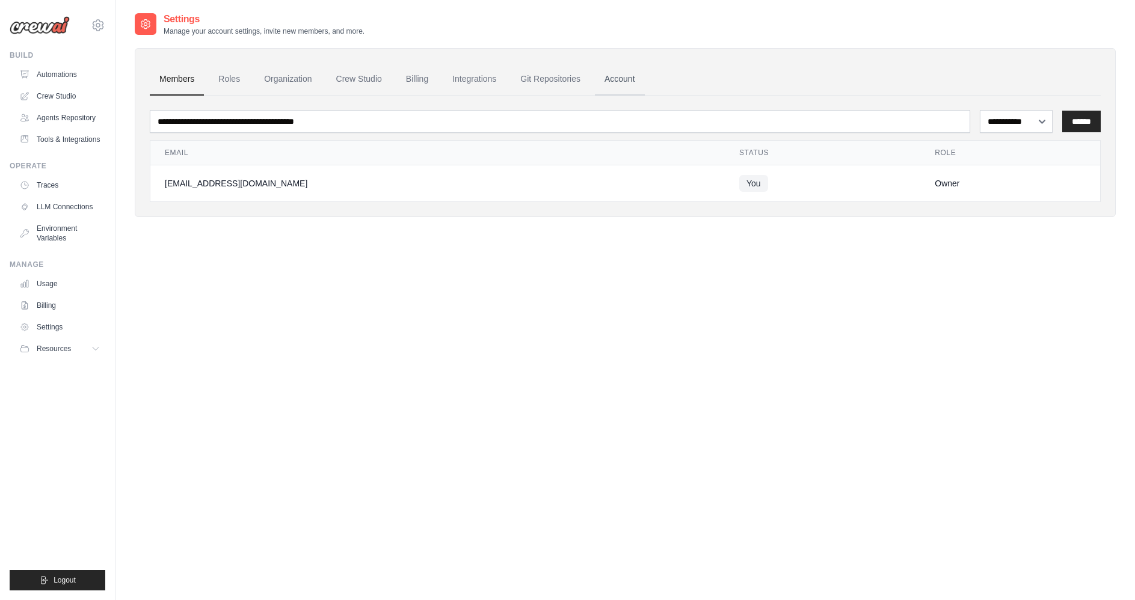
click at [609, 75] on link "Account" at bounding box center [620, 79] width 50 height 32
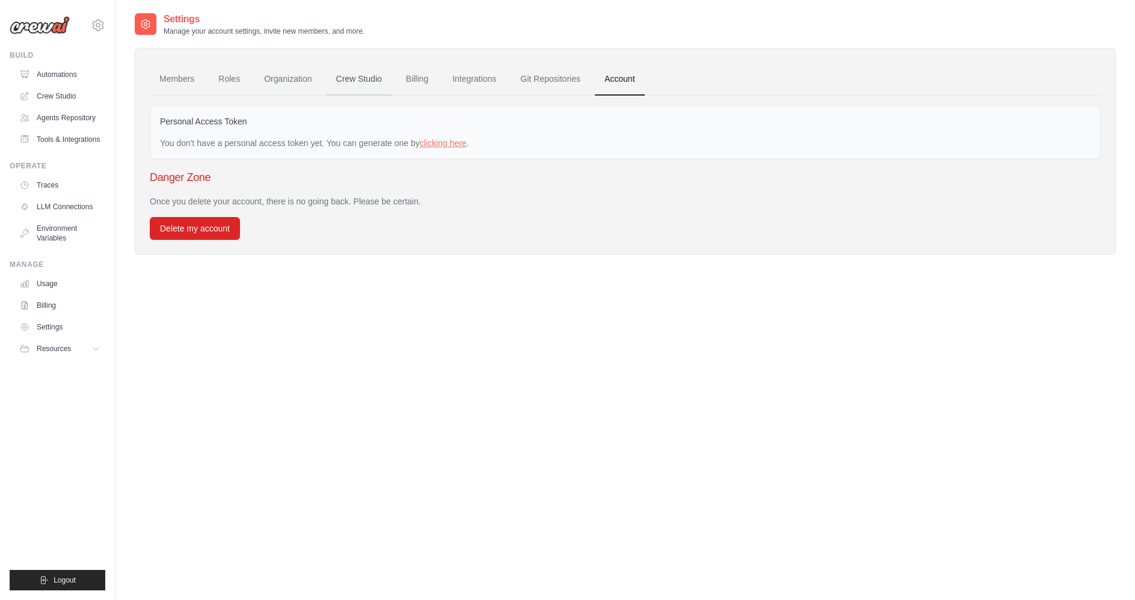
click at [363, 79] on link "Crew Studio" at bounding box center [359, 79] width 65 height 32
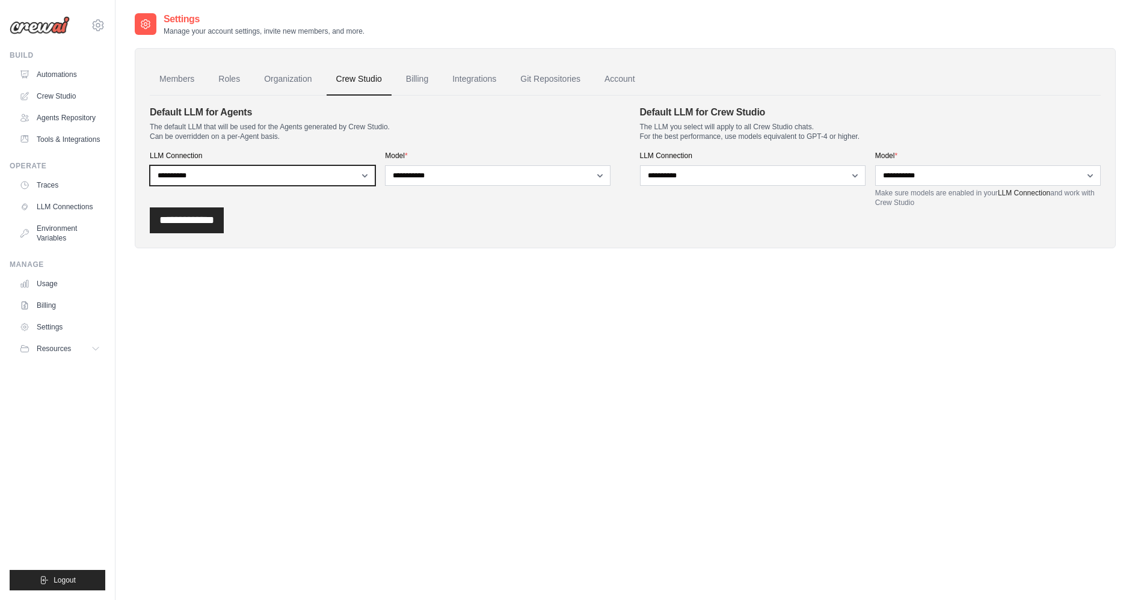
click at [363, 172] on select "**********" at bounding box center [263, 175] width 226 height 20
click at [292, 66] on link "Organization" at bounding box center [287, 79] width 67 height 32
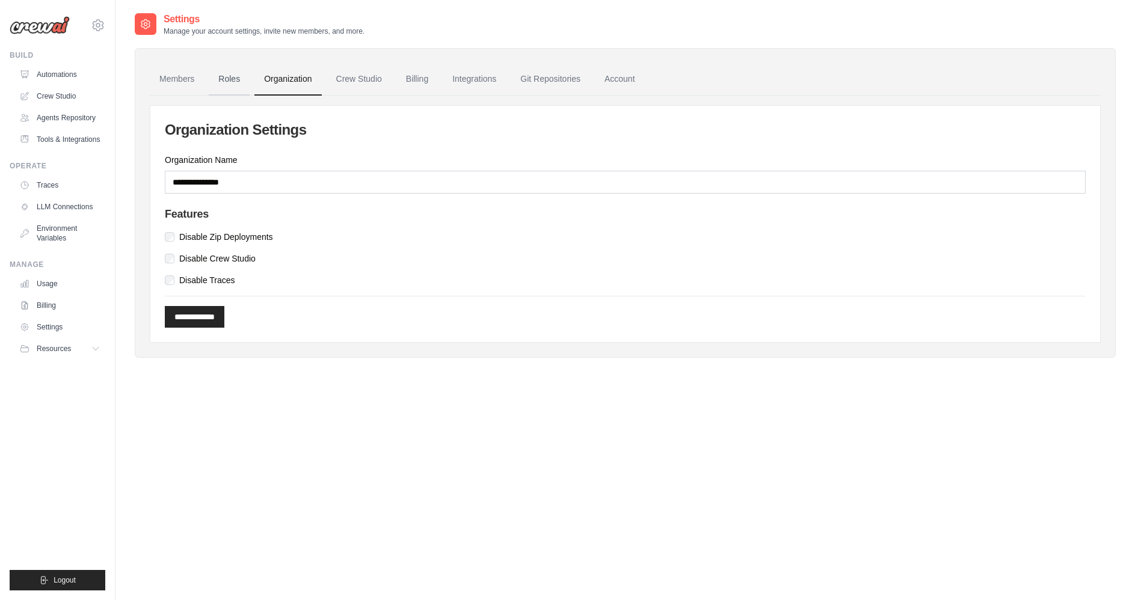
click at [236, 79] on link "Roles" at bounding box center [229, 79] width 41 height 32
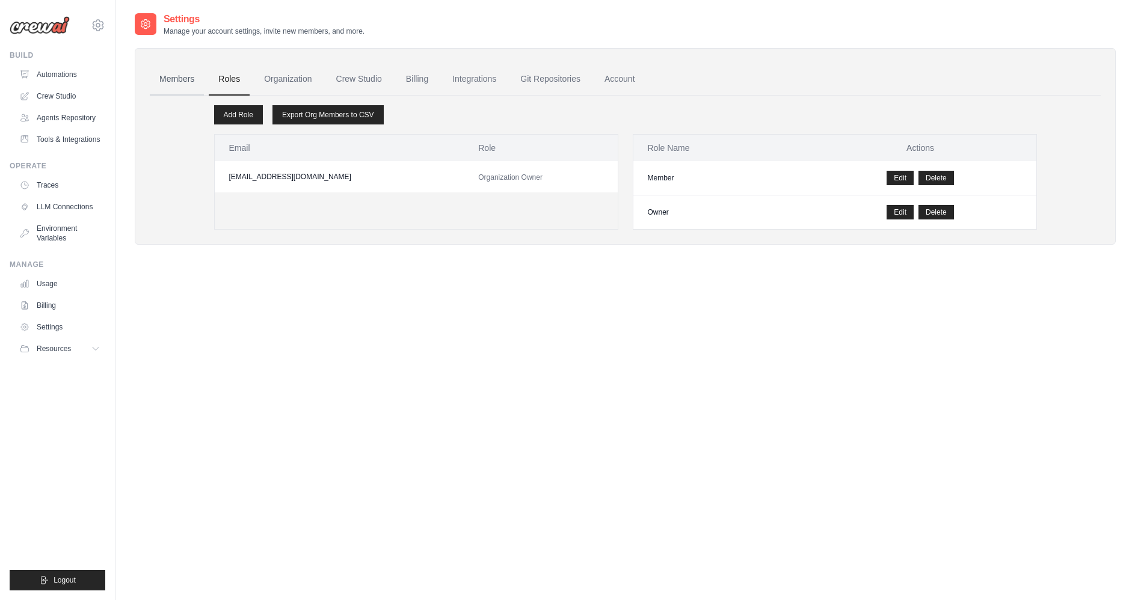
click at [165, 78] on link "Members" at bounding box center [177, 79] width 54 height 32
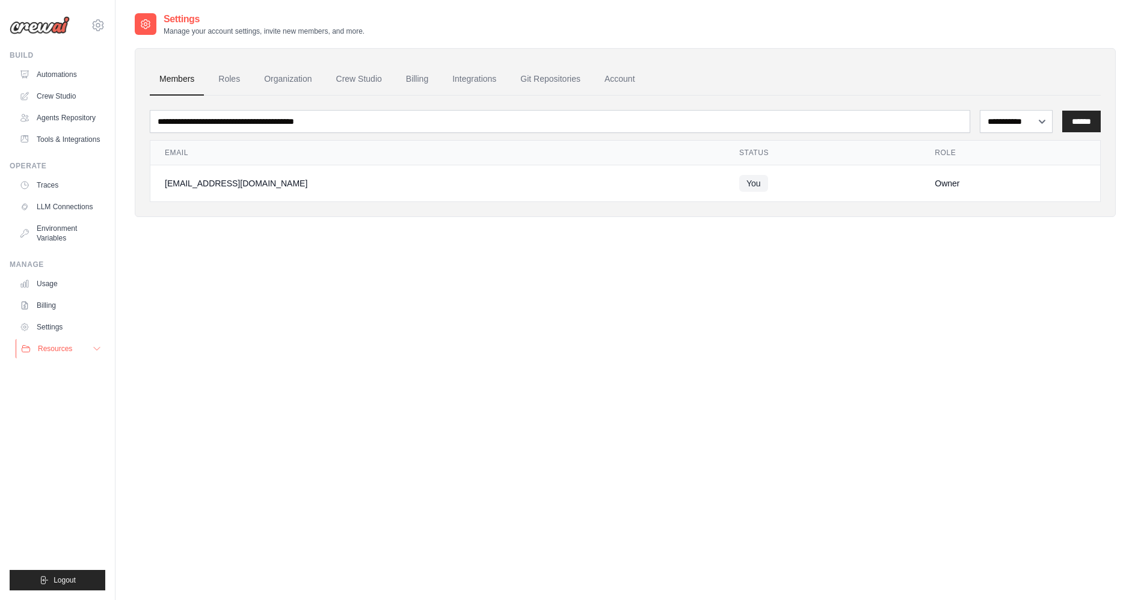
click at [100, 353] on icon at bounding box center [97, 349] width 10 height 10
click at [102, 350] on button "Resources" at bounding box center [61, 348] width 91 height 19
click at [373, 78] on link "Crew Studio" at bounding box center [359, 79] width 65 height 32
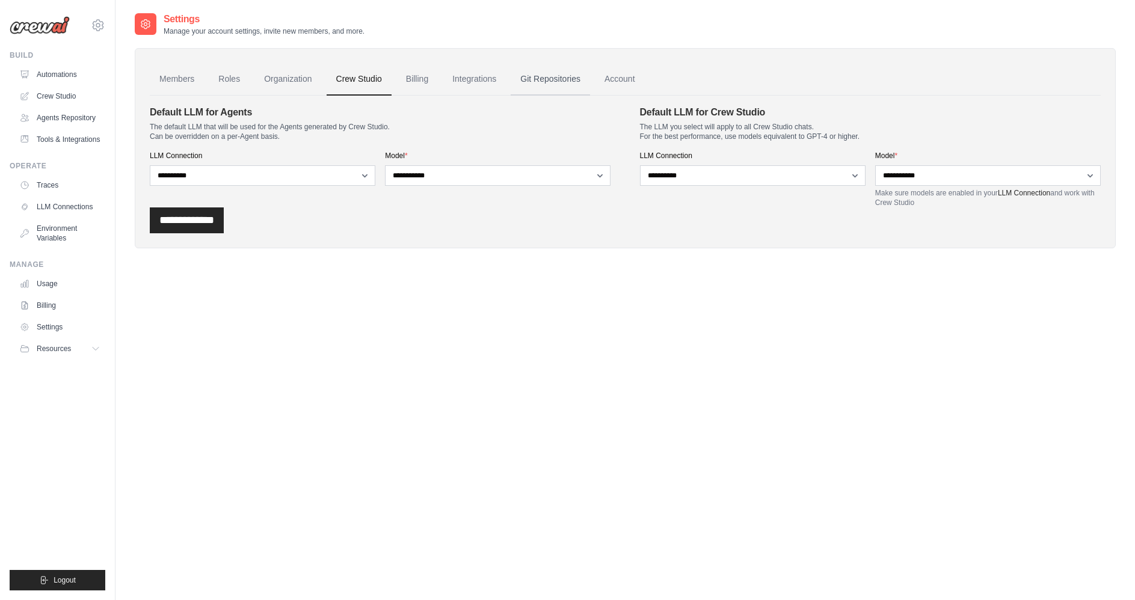
click at [539, 80] on link "Git Repositories" at bounding box center [550, 79] width 79 height 32
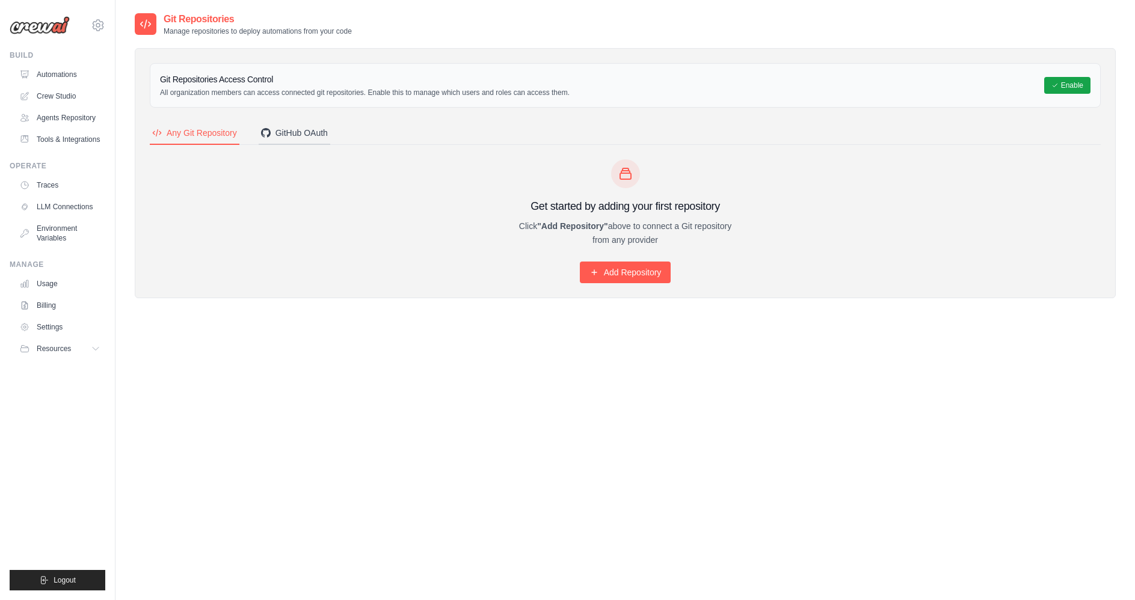
click at [304, 133] on div "GitHub OAuth" at bounding box center [294, 133] width 67 height 12
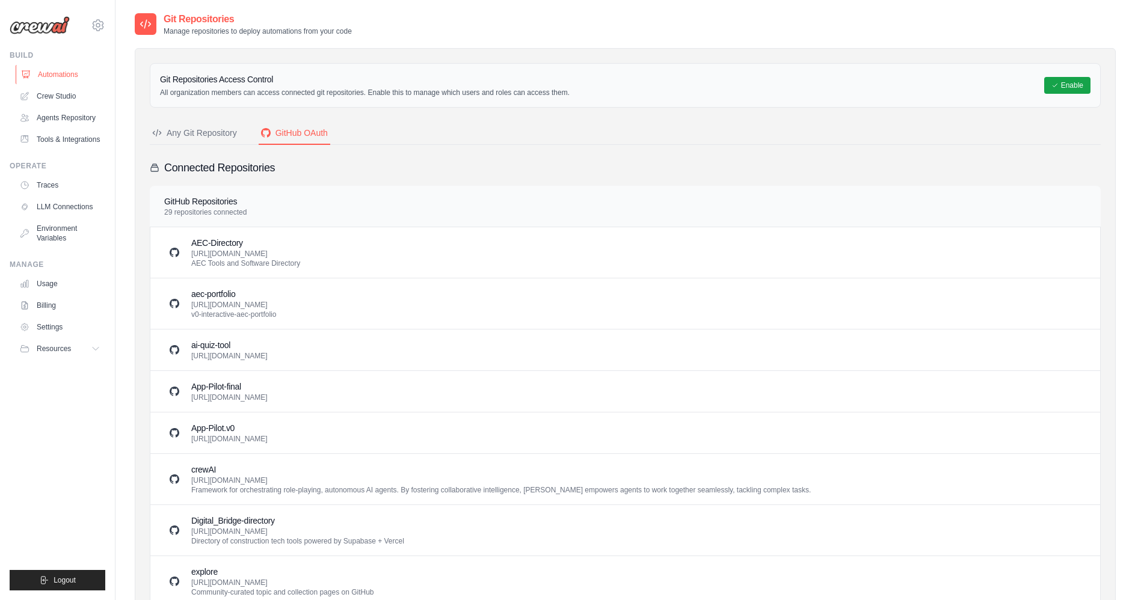
click at [57, 67] on link "Automations" at bounding box center [61, 74] width 91 height 19
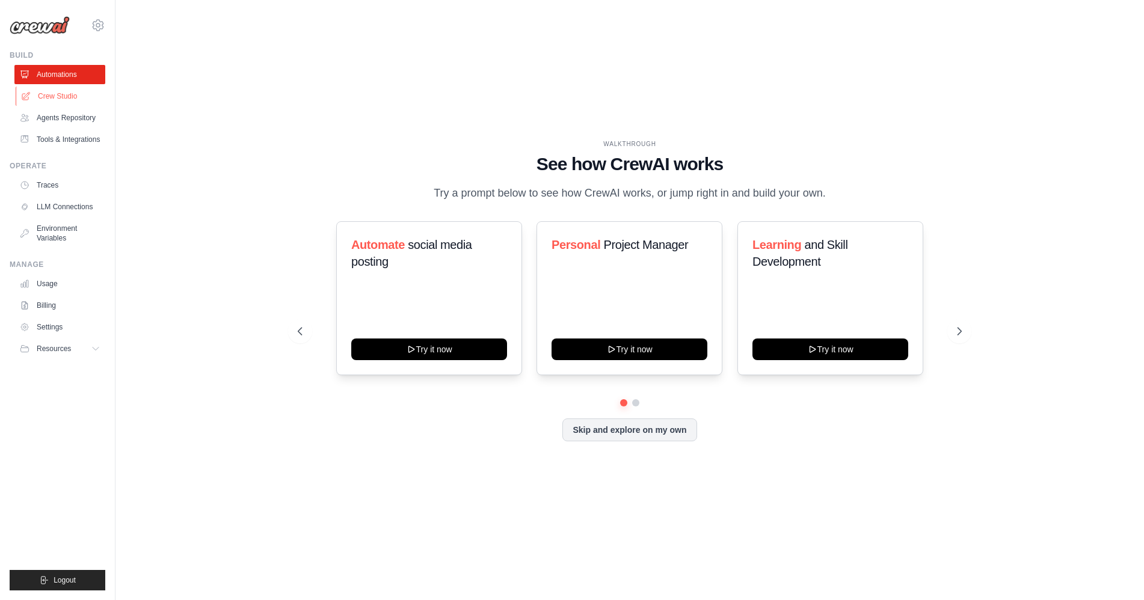
click at [73, 102] on link "Crew Studio" at bounding box center [61, 96] width 91 height 19
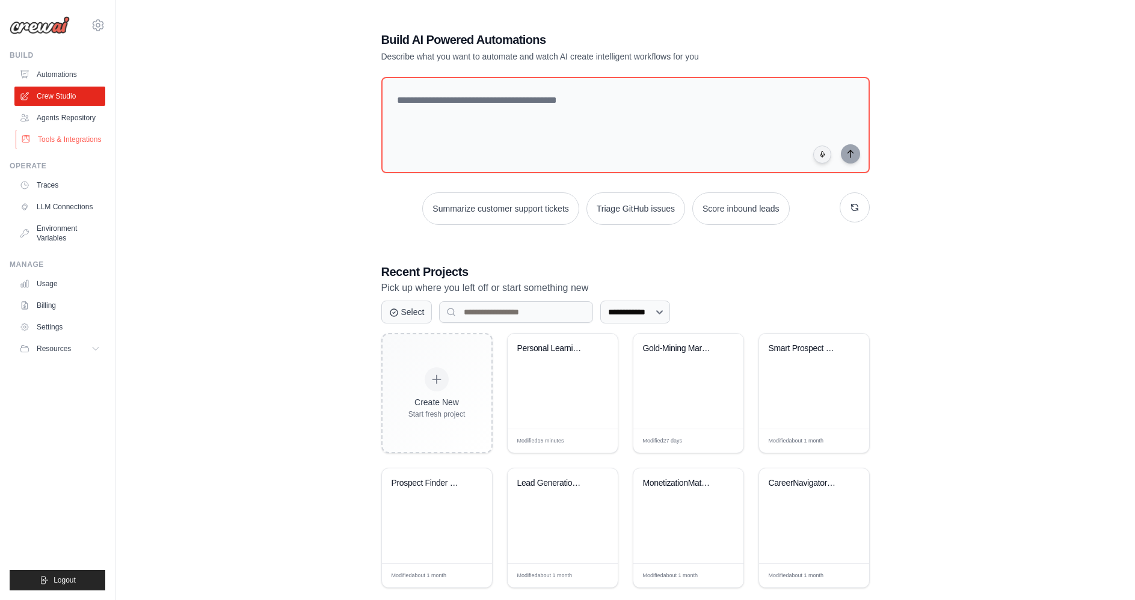
click at [76, 132] on link "Tools & Integrations" at bounding box center [61, 139] width 91 height 19
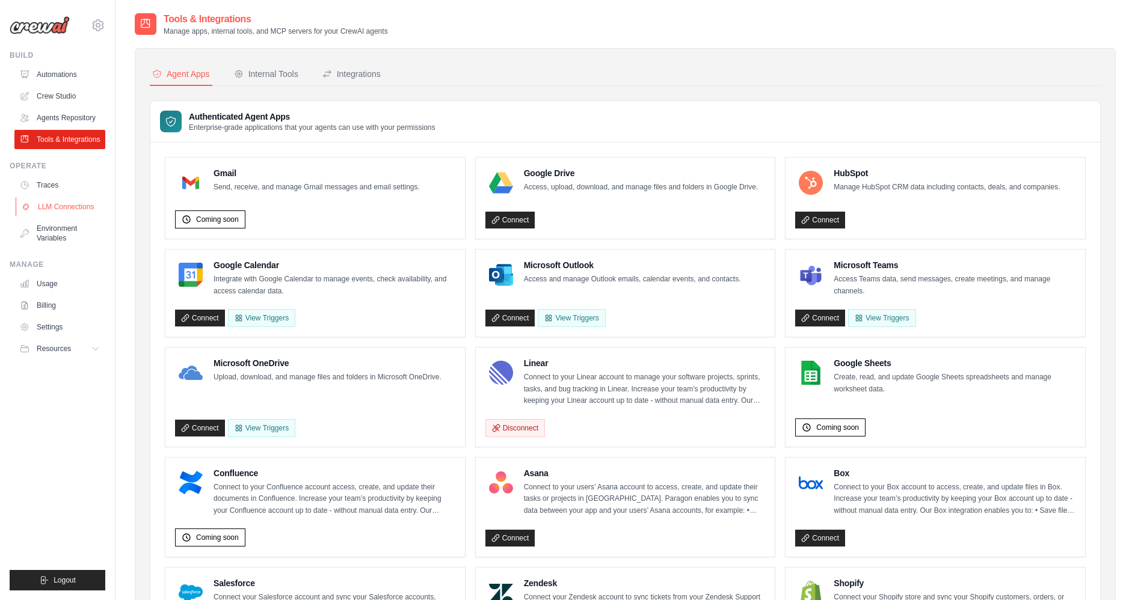
click at [67, 209] on link "LLM Connections" at bounding box center [61, 206] width 91 height 19
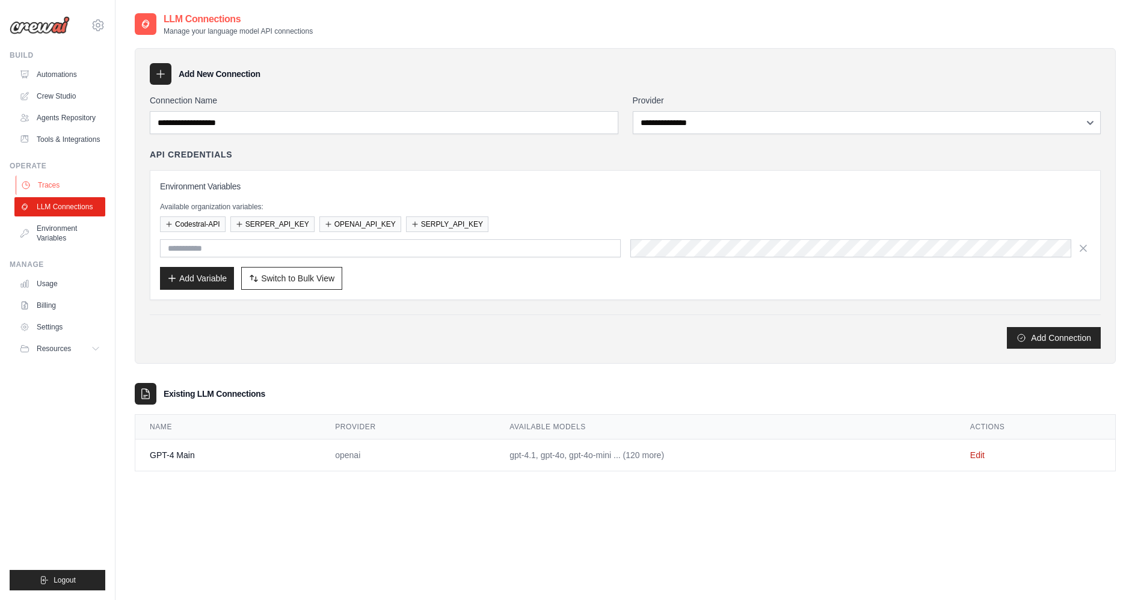
click at [70, 186] on link "Traces" at bounding box center [61, 185] width 91 height 19
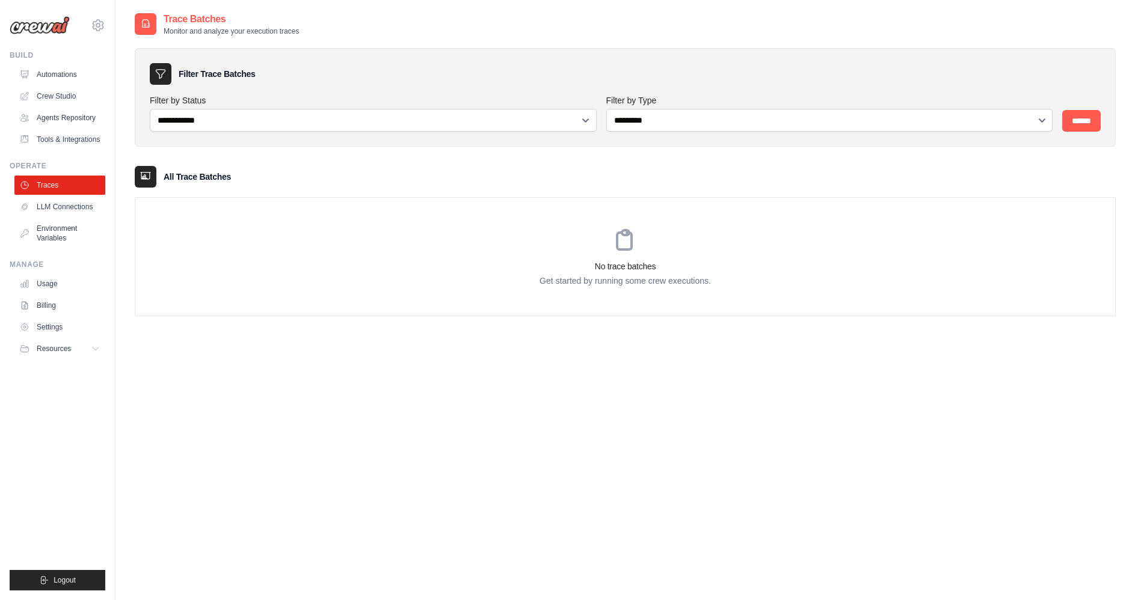
click at [103, 17] on div "[EMAIL_ADDRESS][DOMAIN_NAME] Settings" at bounding box center [58, 19] width 96 height 38
click at [99, 22] on icon at bounding box center [98, 25] width 14 height 14
click at [132, 71] on span "Settings" at bounding box center [149, 75] width 95 height 12
